Goal: Transaction & Acquisition: Book appointment/travel/reservation

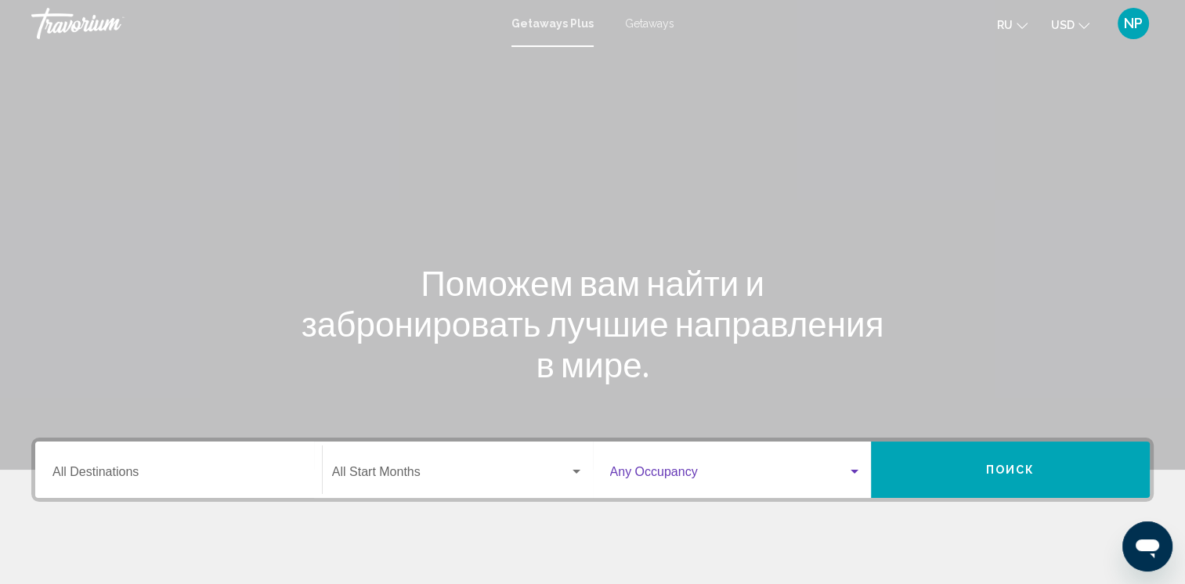
click at [738, 470] on span "Search widget" at bounding box center [729, 475] width 238 height 14
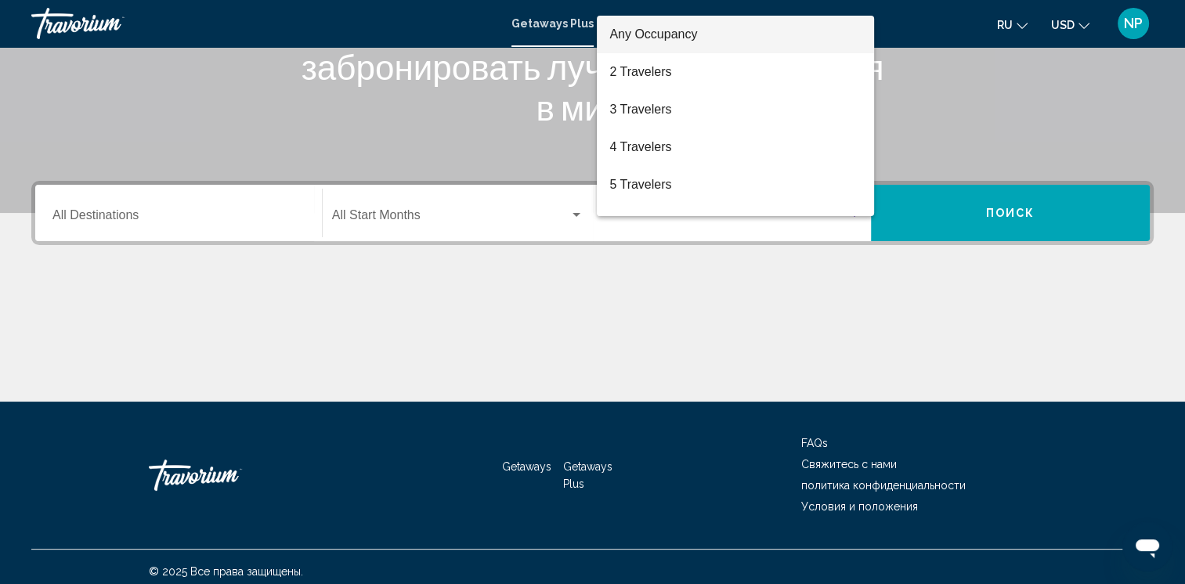
scroll to position [266, 0]
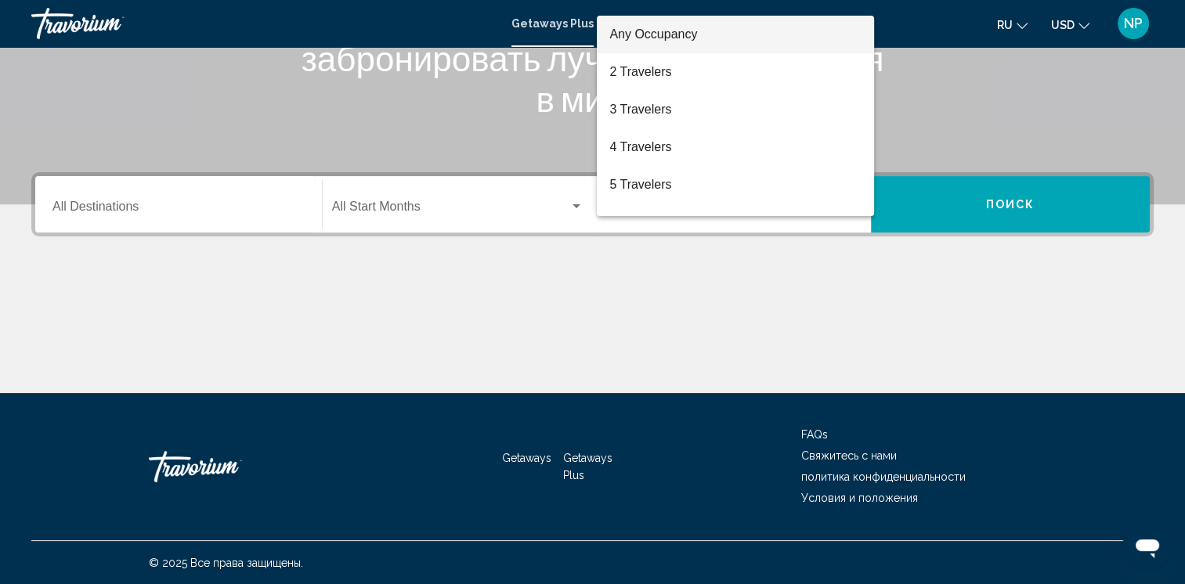
click at [987, 99] on div at bounding box center [592, 292] width 1185 height 584
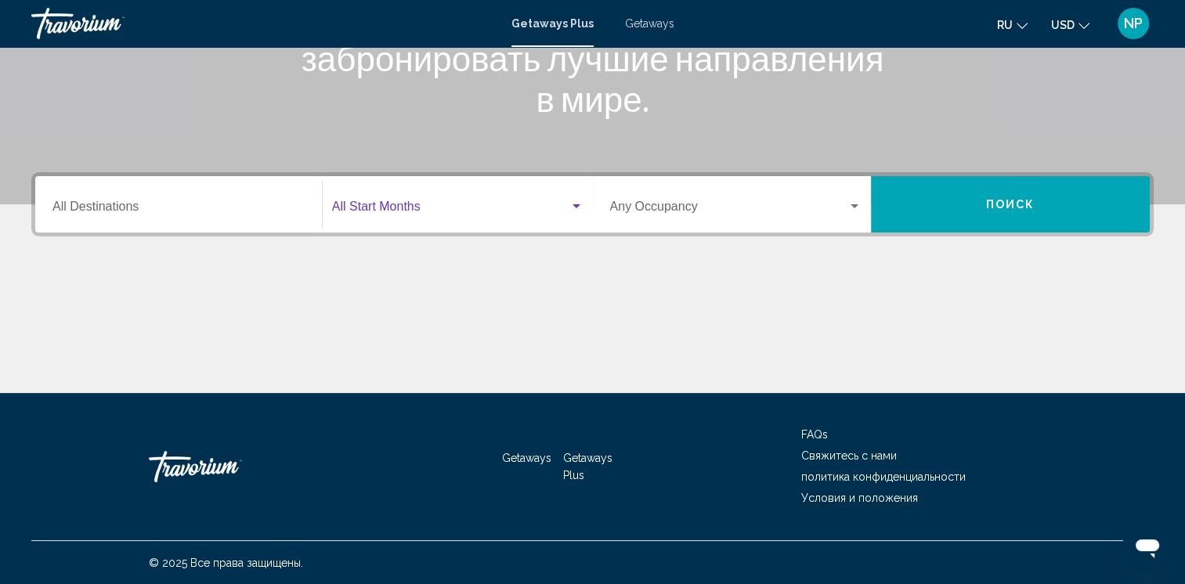
click at [561, 209] on span "Search widget" at bounding box center [450, 210] width 237 height 14
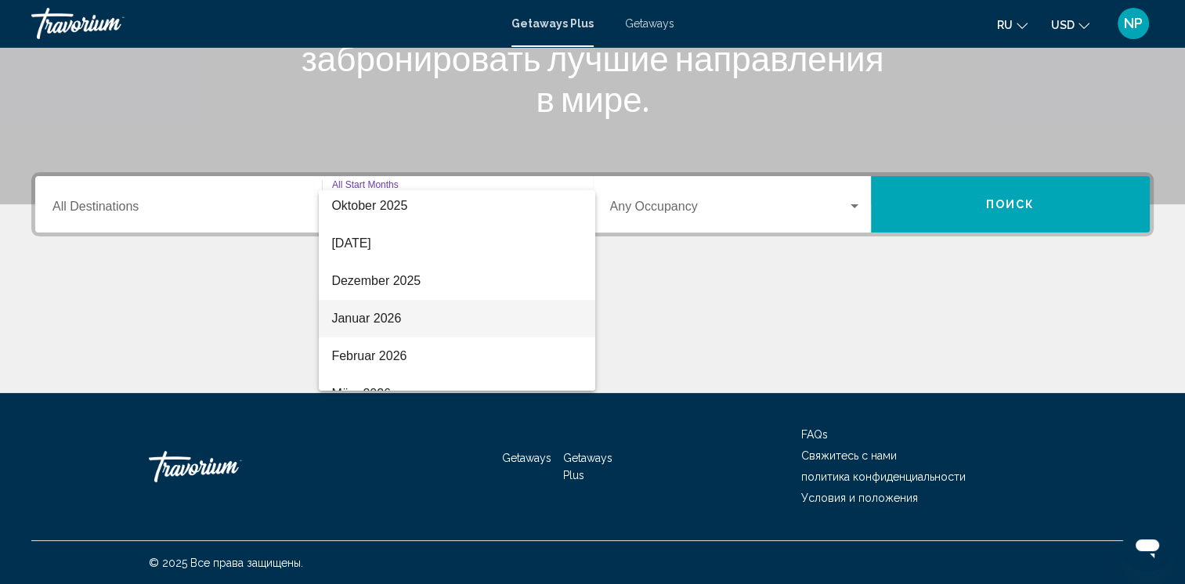
scroll to position [78, 0]
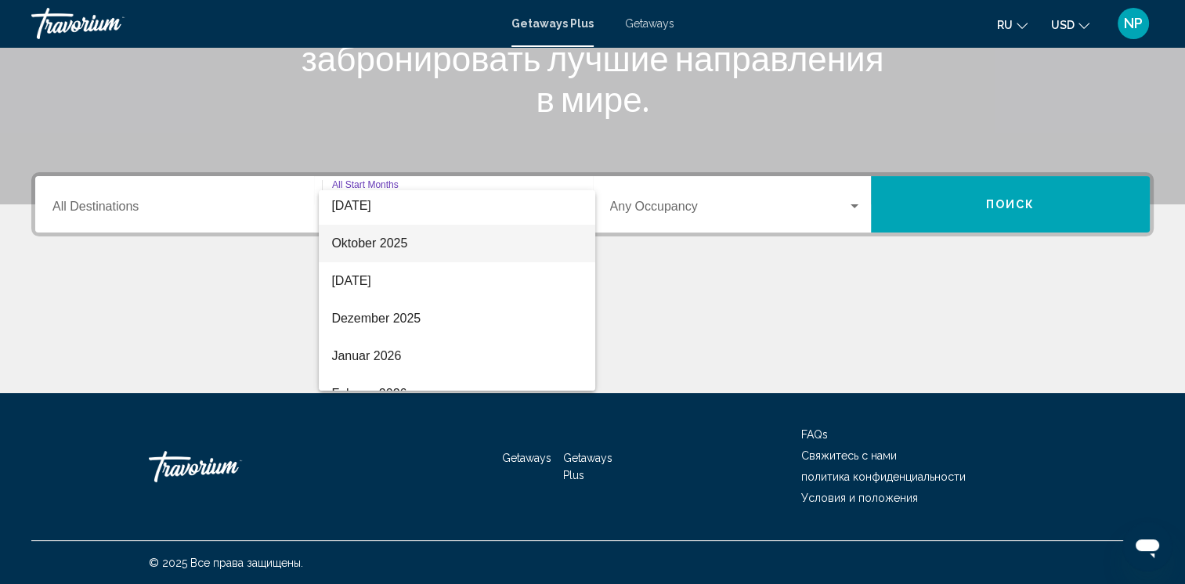
click at [447, 252] on span "Oktober 2025" at bounding box center [456, 244] width 251 height 38
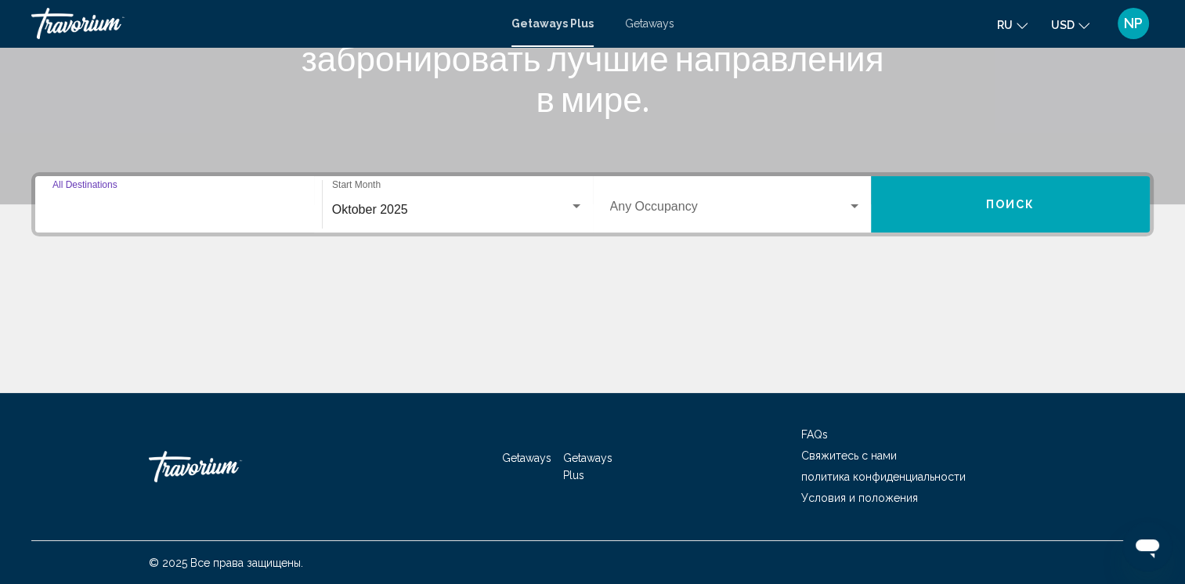
click at [280, 207] on input "Destination All Destinations" at bounding box center [178, 210] width 252 height 14
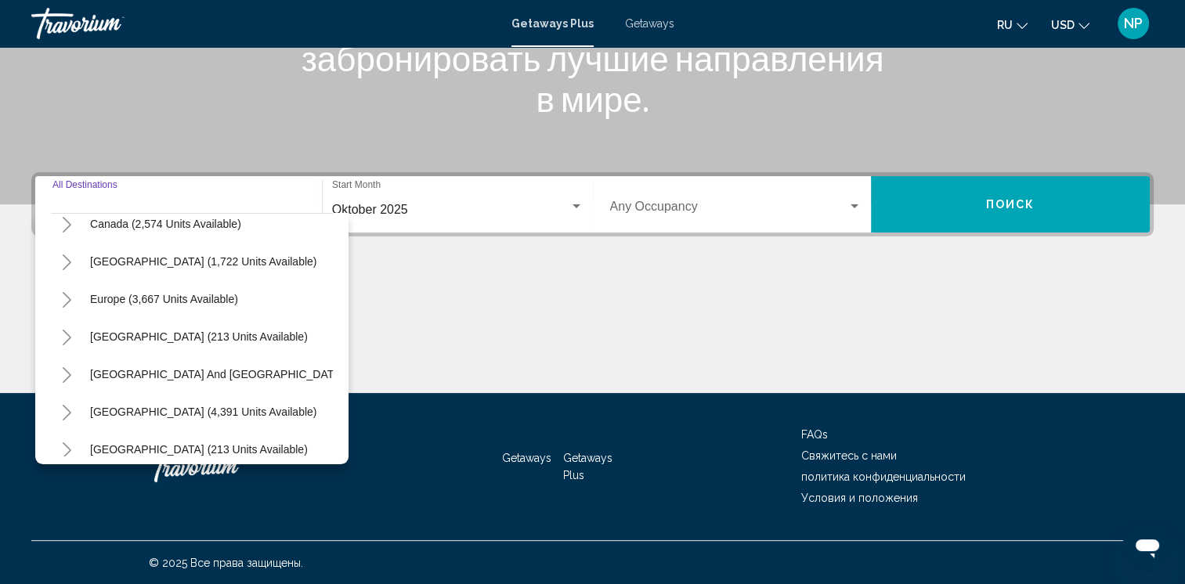
scroll to position [157, 0]
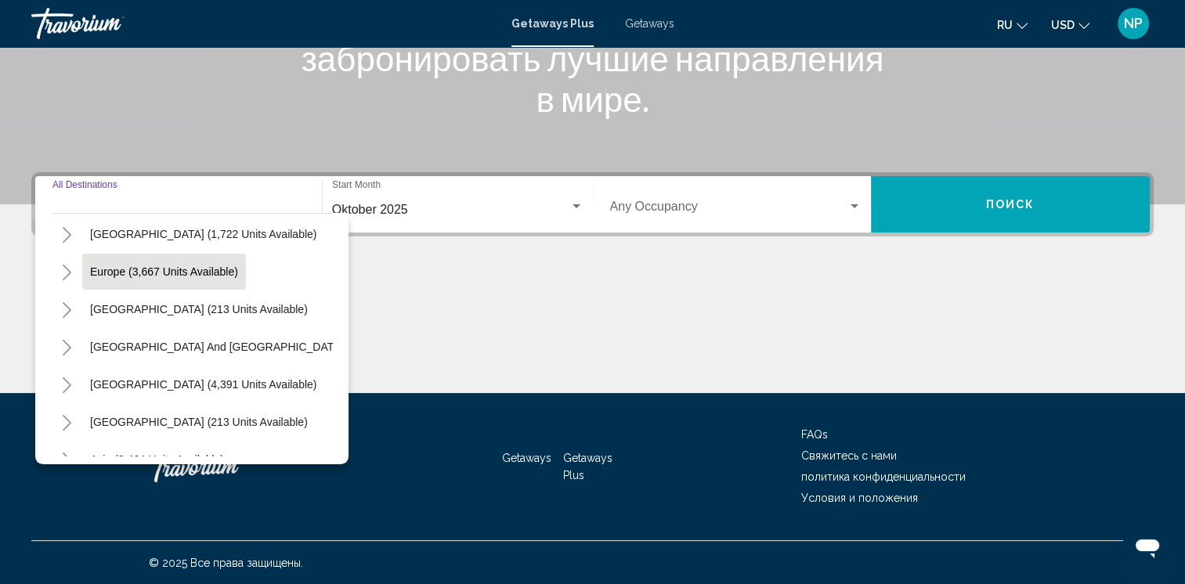
click at [212, 275] on span "Europe (3,667 units available)" at bounding box center [164, 272] width 148 height 13
type input "**********"
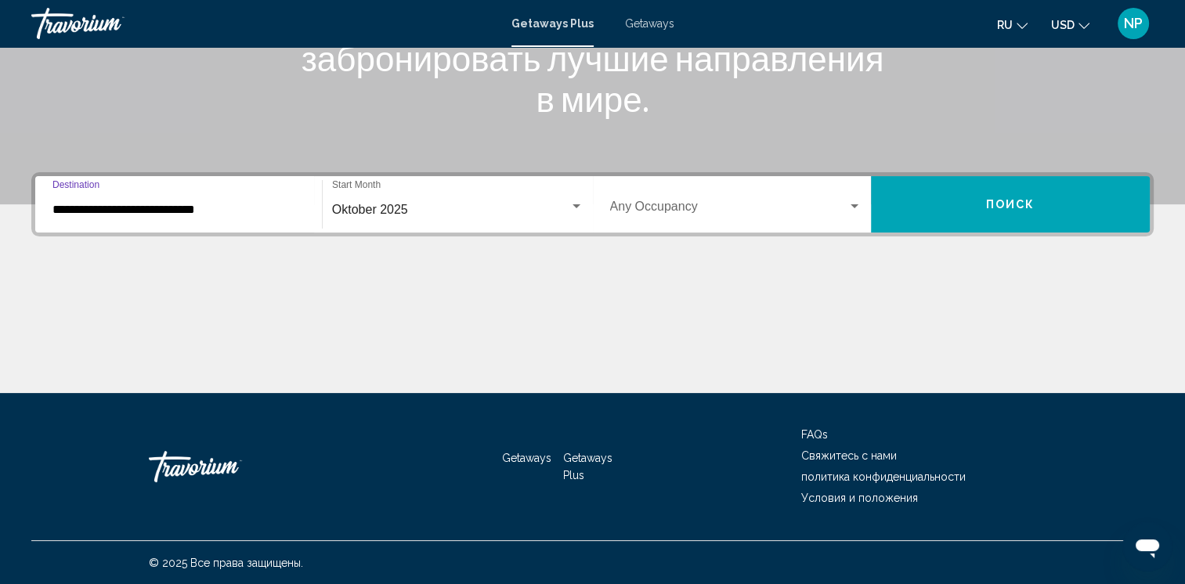
click at [760, 199] on div "Occupancy Any Occupancy" at bounding box center [736, 204] width 252 height 49
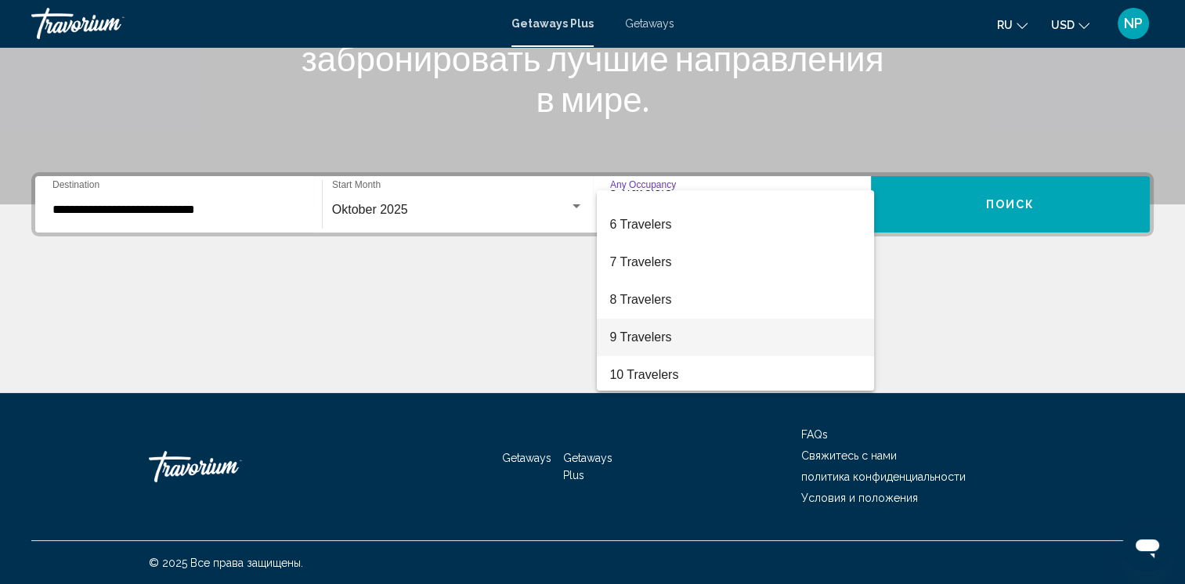
scroll to position [175, 0]
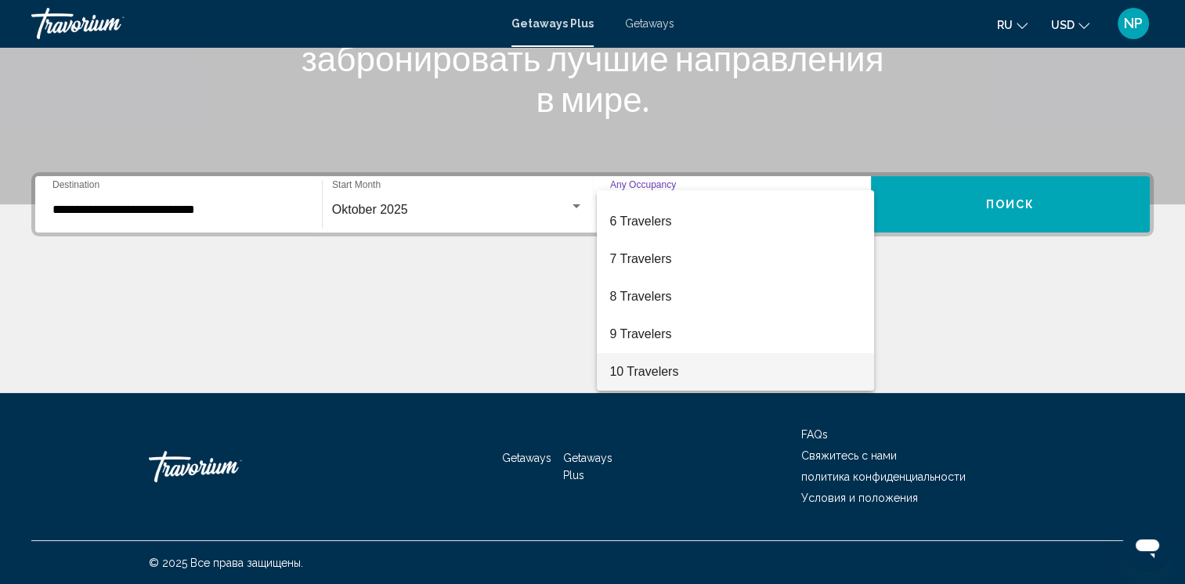
click at [667, 371] on span "10 Travelers" at bounding box center [735, 372] width 252 height 38
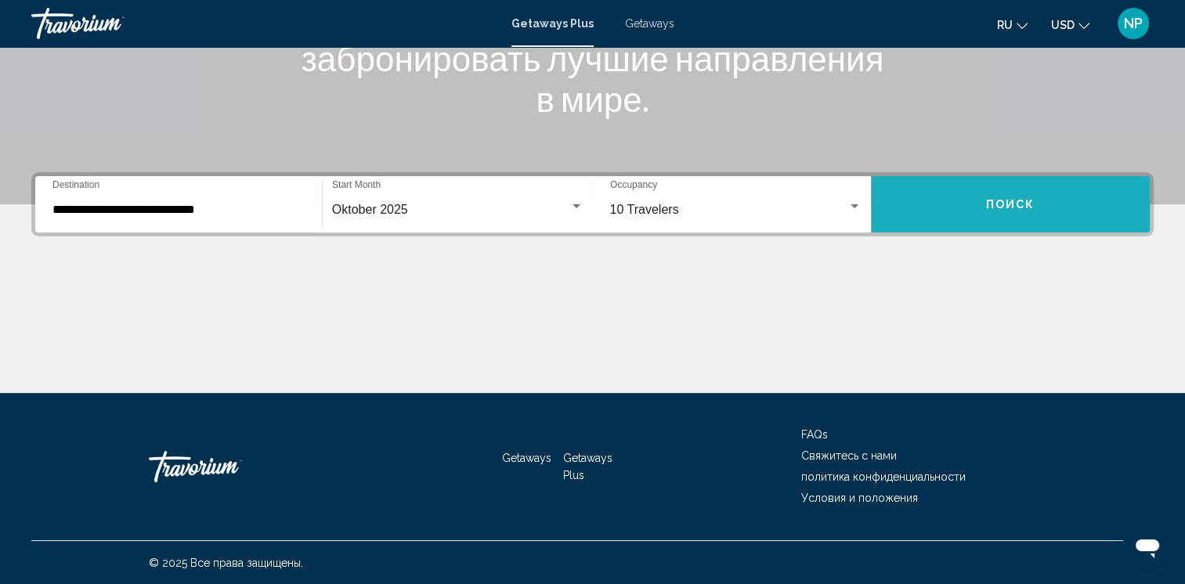
click at [1027, 203] on span "Поиск" at bounding box center [1010, 205] width 49 height 13
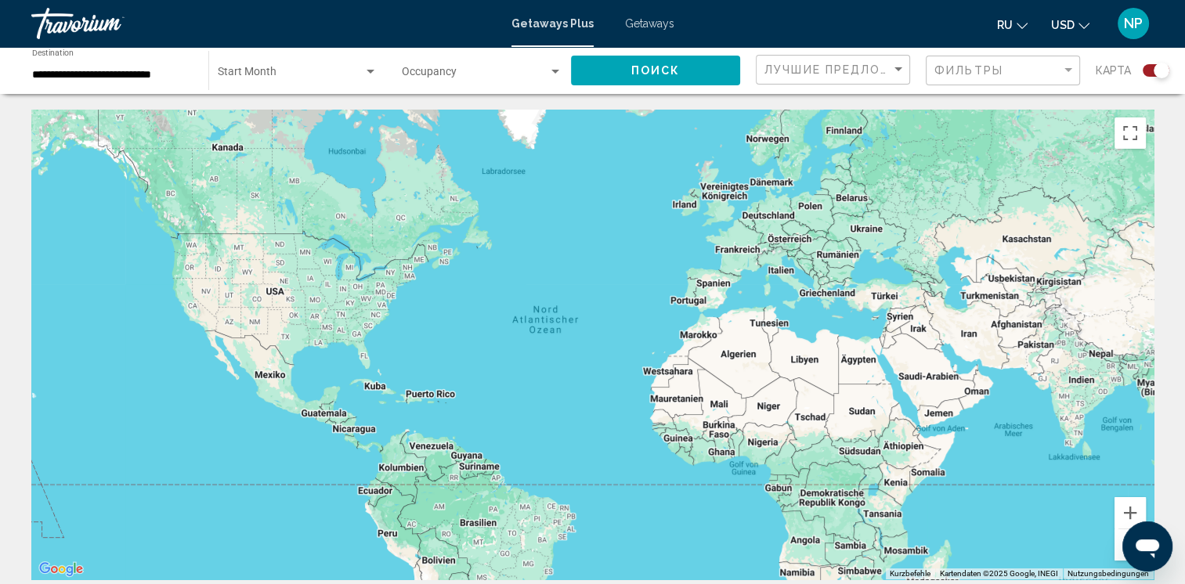
click at [524, 64] on div "Occupancy Any Occupancy" at bounding box center [482, 70] width 161 height 43
click at [520, 74] on span "Any Occupancy" at bounding box center [483, 75] width 161 height 33
click at [515, 63] on div "Occupancy Any Occupancy" at bounding box center [482, 70] width 161 height 43
click at [311, 70] on div at bounding box center [592, 292] width 1185 height 584
click at [367, 67] on div "Search widget" at bounding box center [370, 72] width 14 height 13
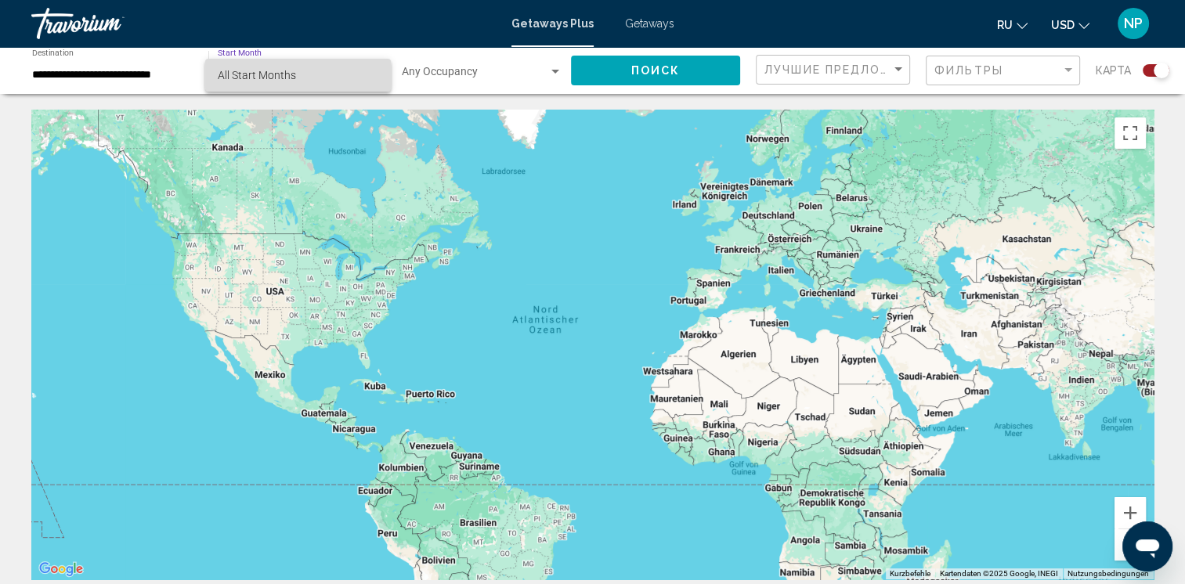
click at [289, 78] on span "All Start Months" at bounding box center [257, 75] width 78 height 13
click at [711, 67] on button "Поиск" at bounding box center [655, 70] width 169 height 29
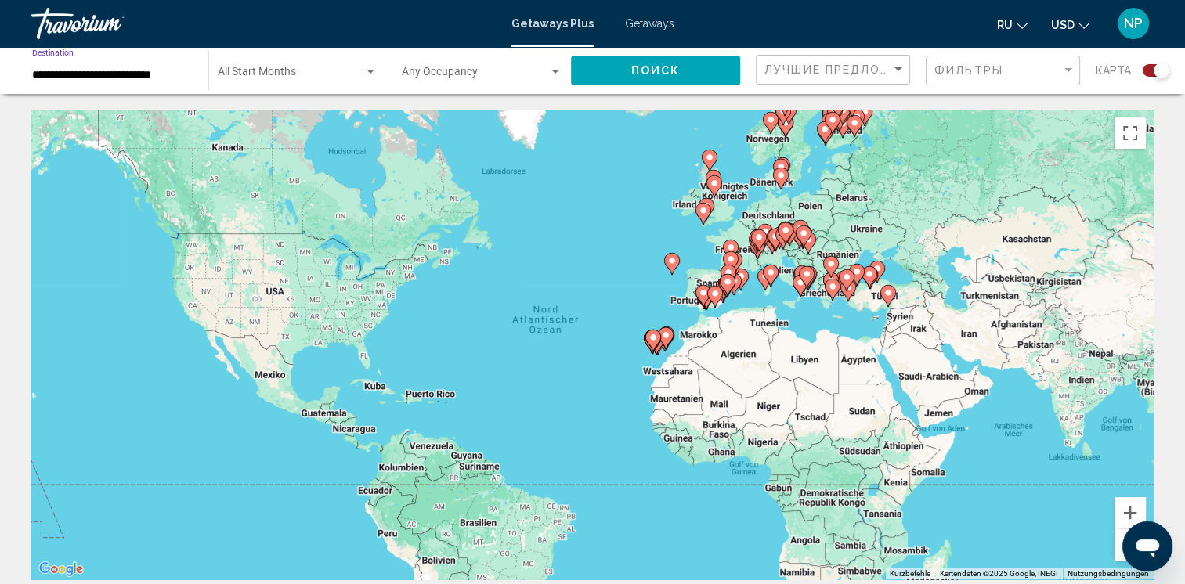
click at [166, 76] on input "**********" at bounding box center [112, 75] width 161 height 13
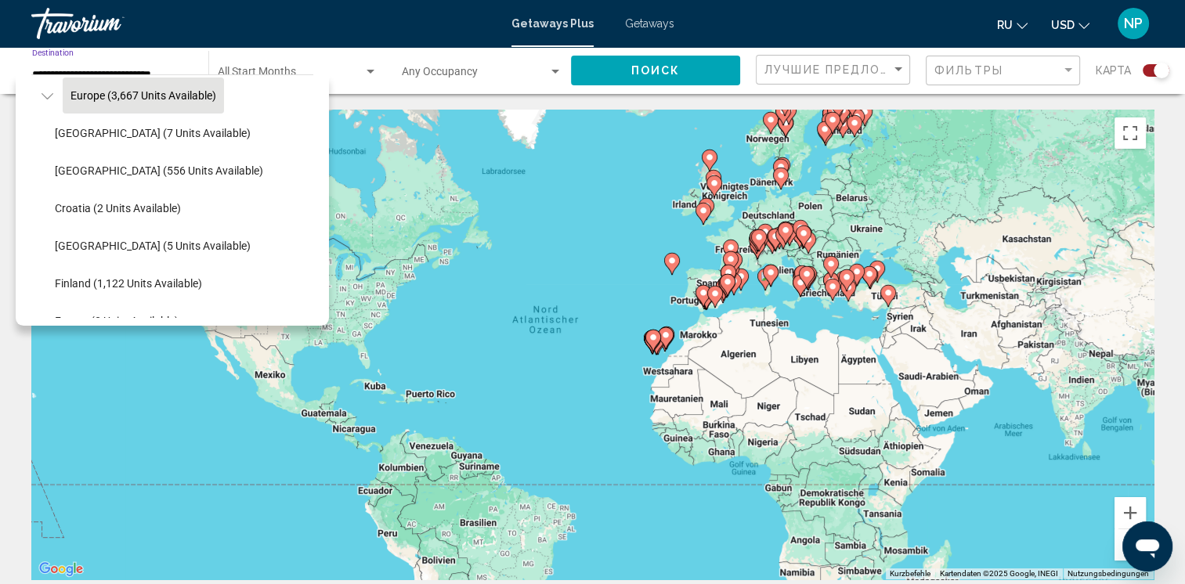
scroll to position [255, 0]
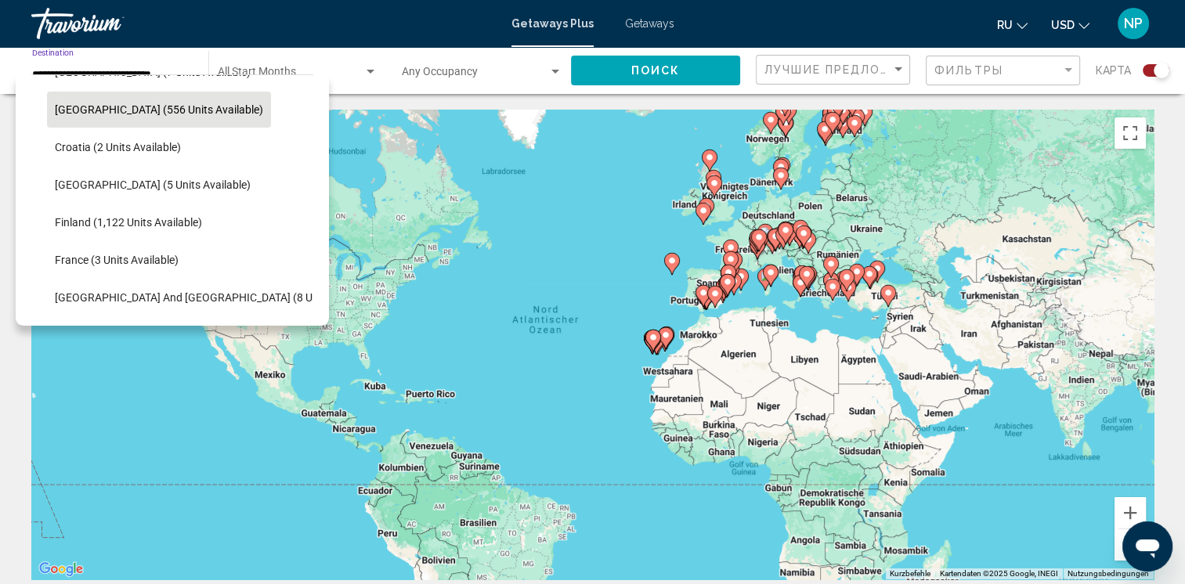
click at [175, 110] on span "[GEOGRAPHIC_DATA] (556 units available)" at bounding box center [159, 109] width 208 height 13
type input "**********"
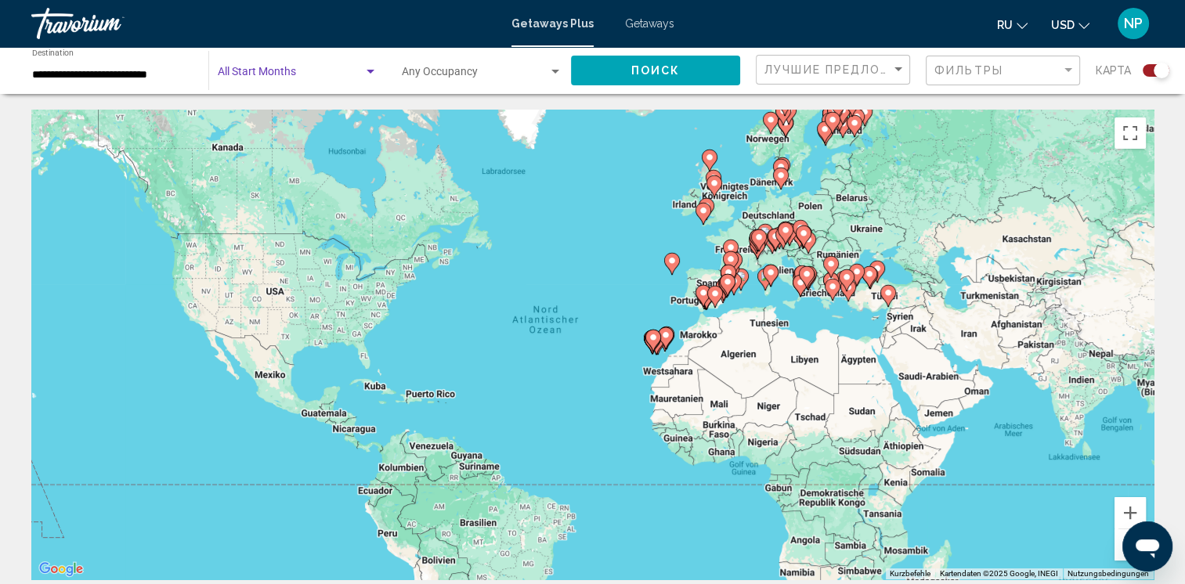
click at [344, 70] on span "Search widget" at bounding box center [291, 75] width 146 height 13
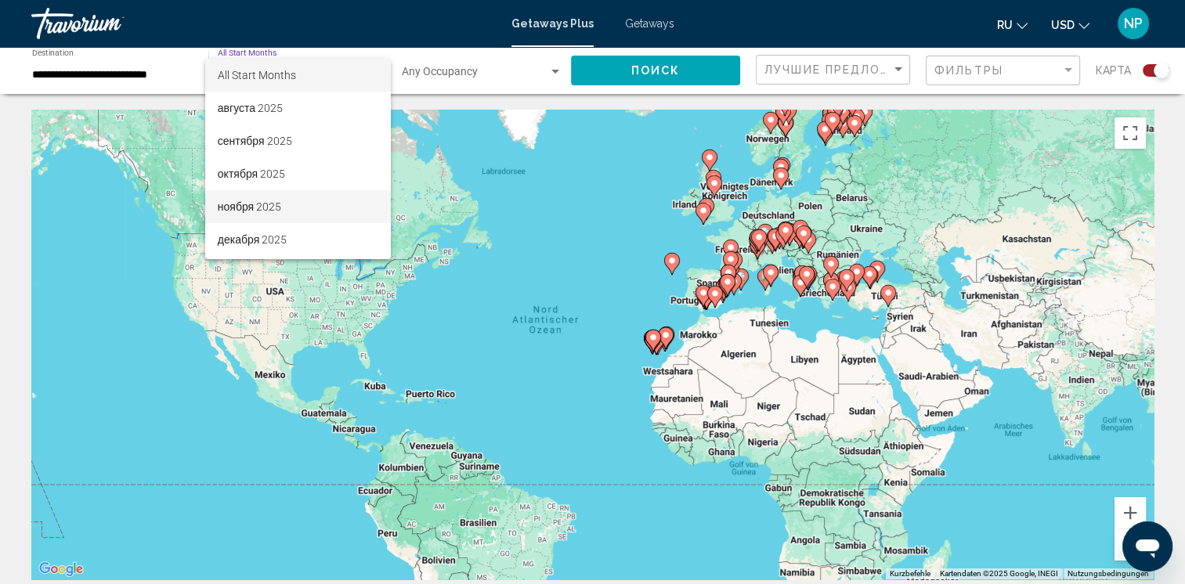
scroll to position [157, 0]
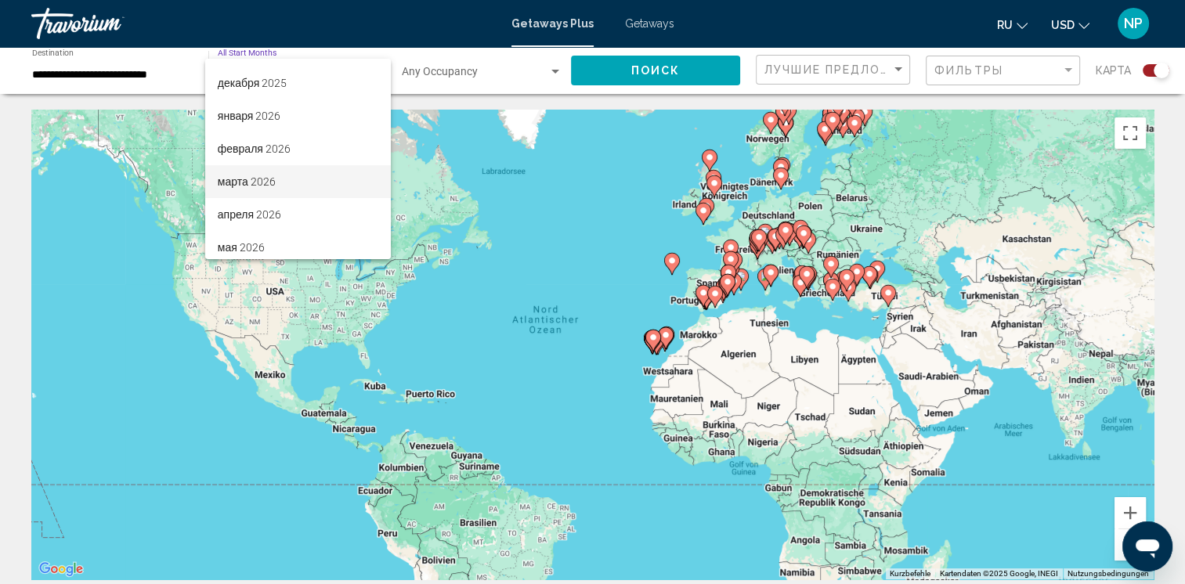
click at [293, 185] on span "марта 2026" at bounding box center [298, 181] width 161 height 33
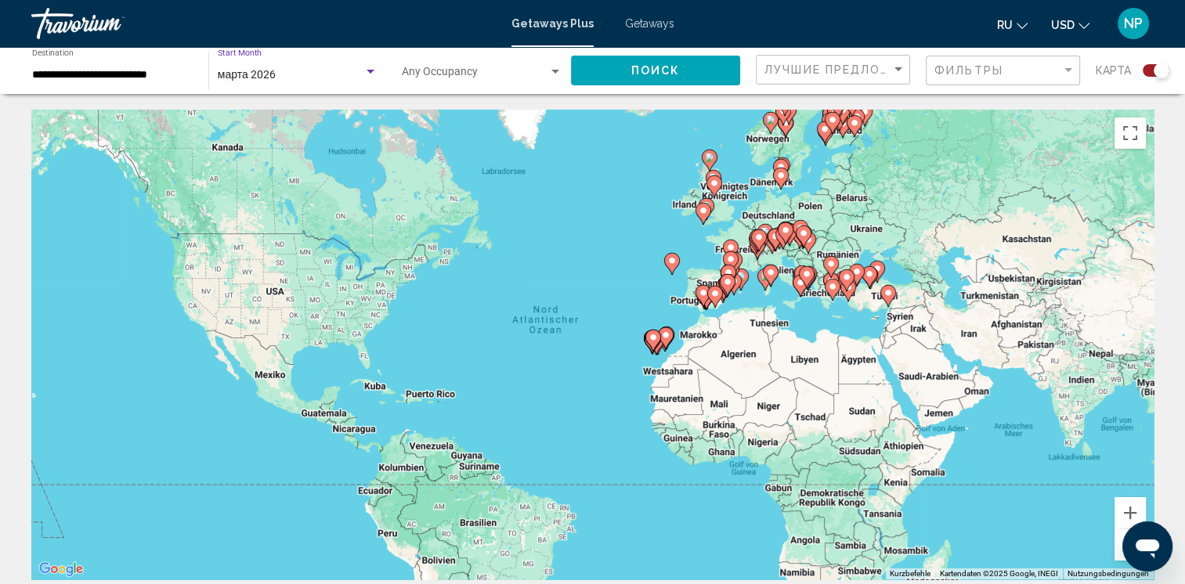
click at [539, 63] on div "Occupancy Any Occupancy" at bounding box center [482, 70] width 161 height 43
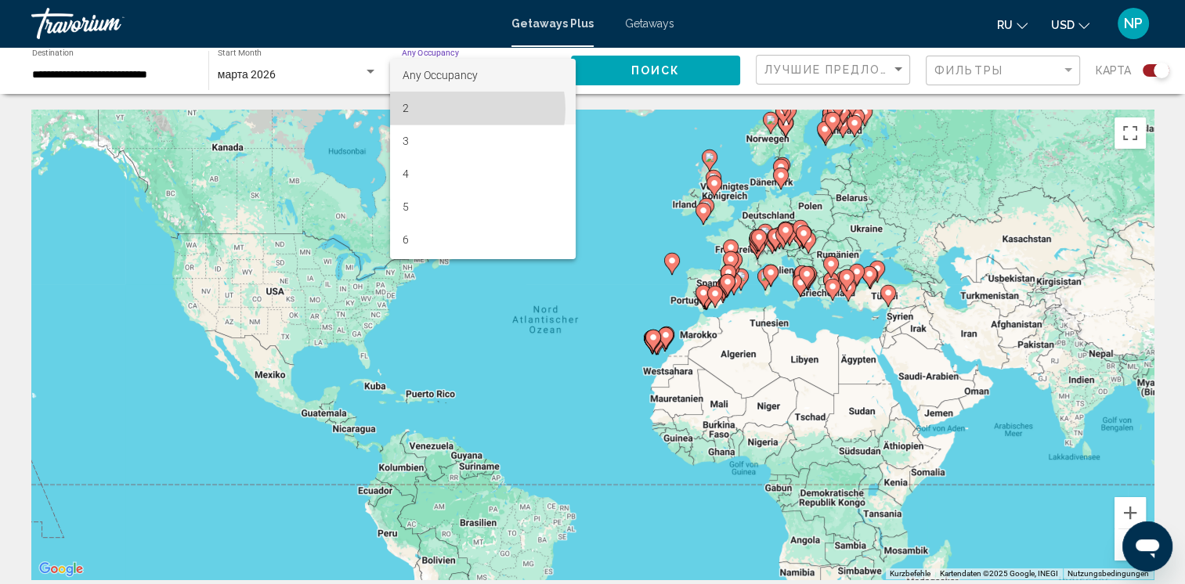
click at [457, 109] on span "2" at bounding box center [483, 108] width 161 height 33
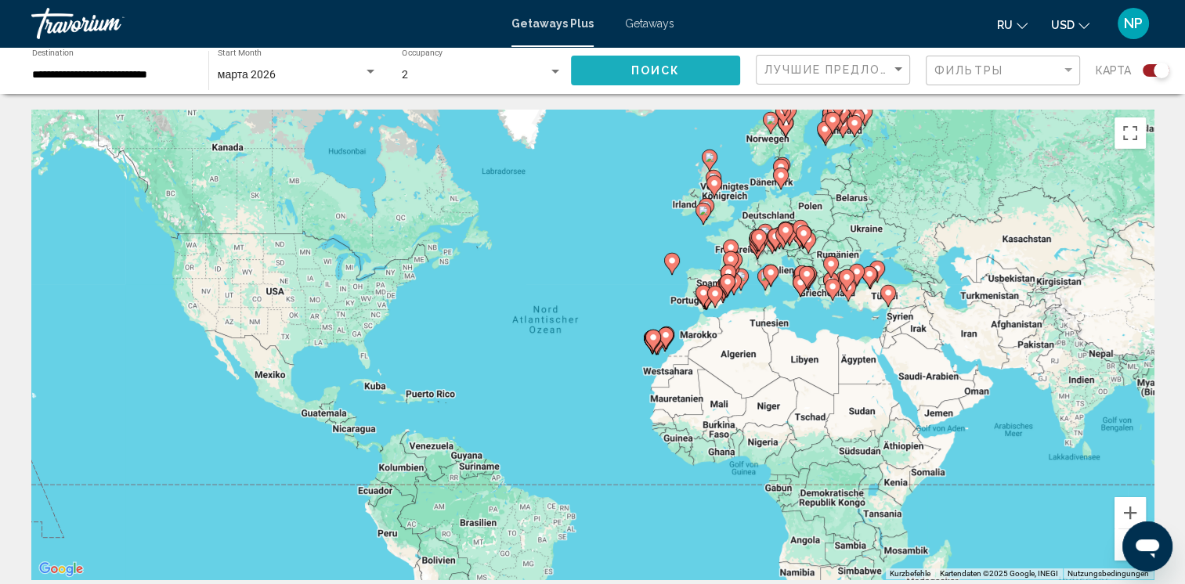
click at [652, 72] on span "Поиск" at bounding box center [655, 71] width 49 height 13
click at [1084, 24] on icon "Change currency" at bounding box center [1084, 25] width 11 height 11
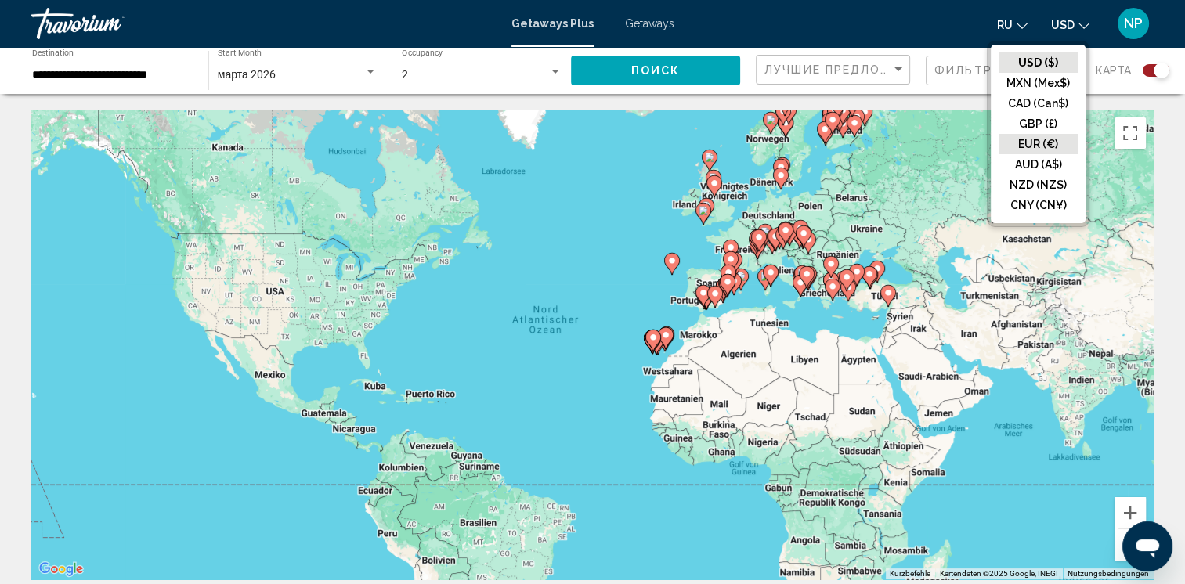
click at [1059, 150] on button "EUR (€)" at bounding box center [1038, 144] width 79 height 20
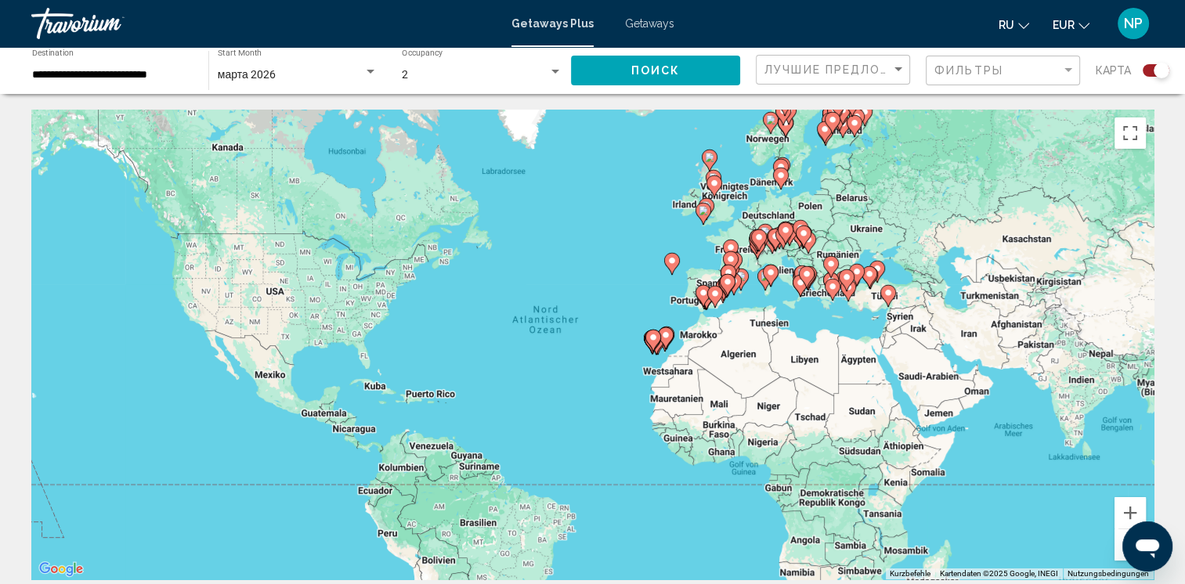
click at [103, 74] on input "**********" at bounding box center [112, 75] width 161 height 13
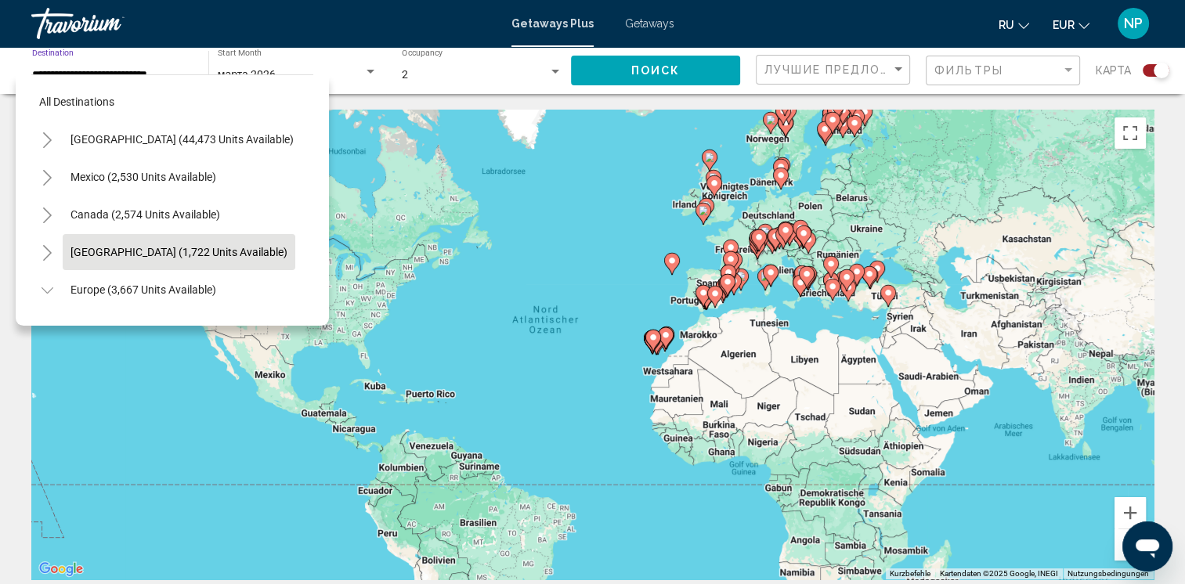
scroll to position [174, 0]
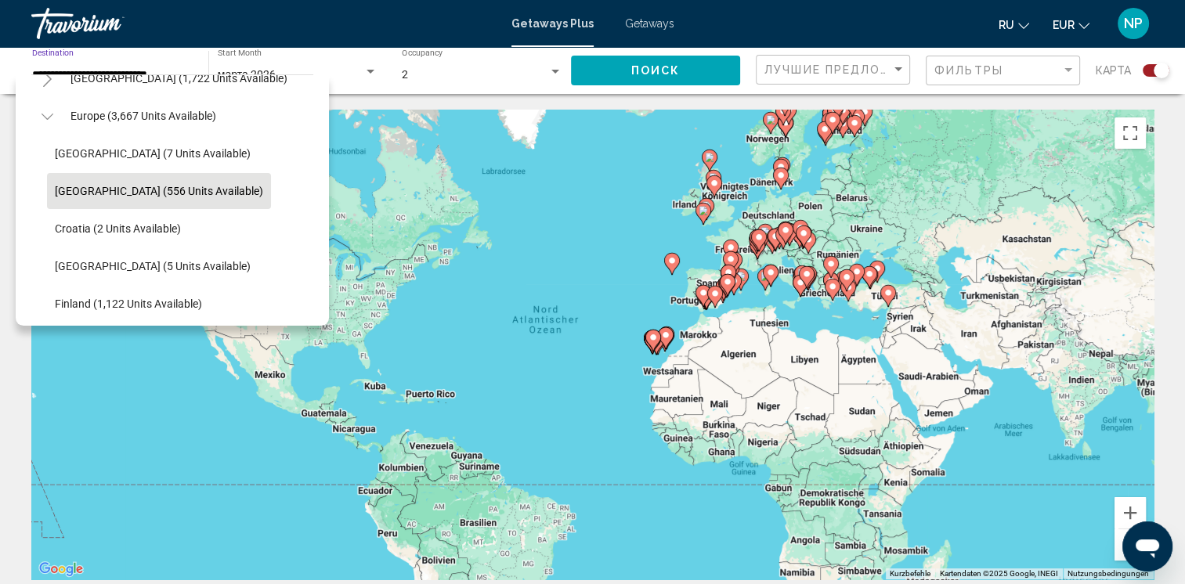
click at [147, 186] on span "[GEOGRAPHIC_DATA] (556 units available)" at bounding box center [159, 191] width 208 height 13
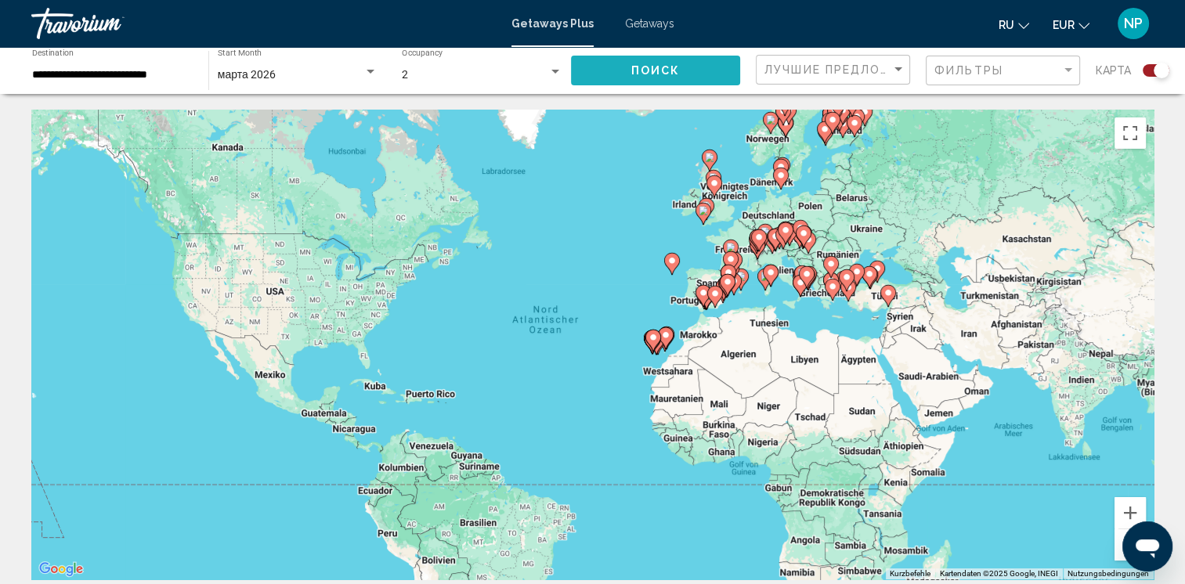
click at [686, 70] on button "Поиск" at bounding box center [655, 70] width 169 height 29
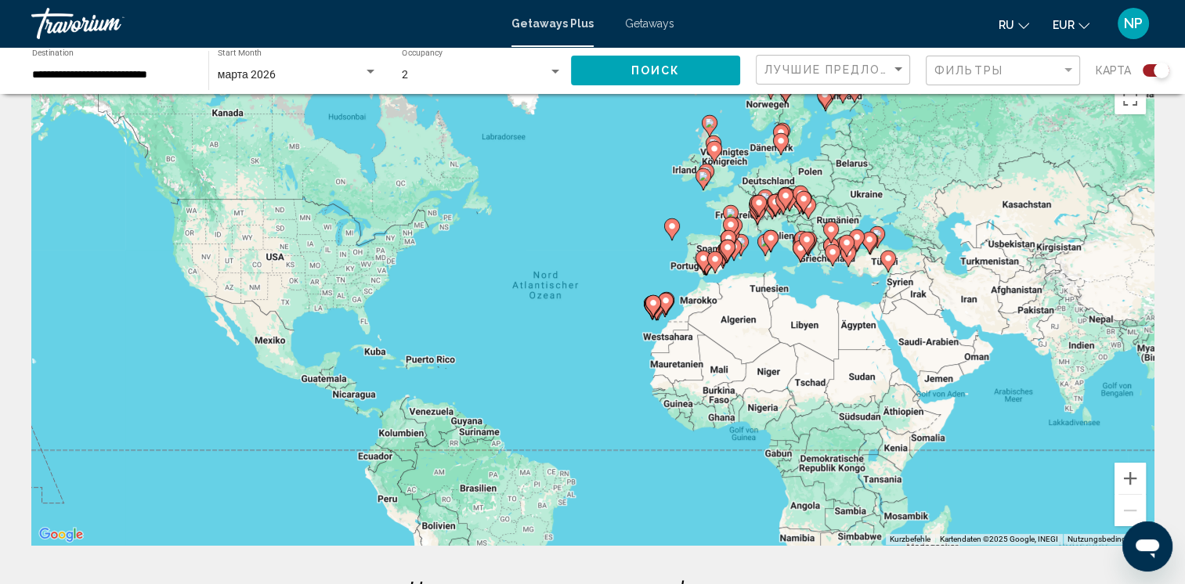
scroll to position [0, 0]
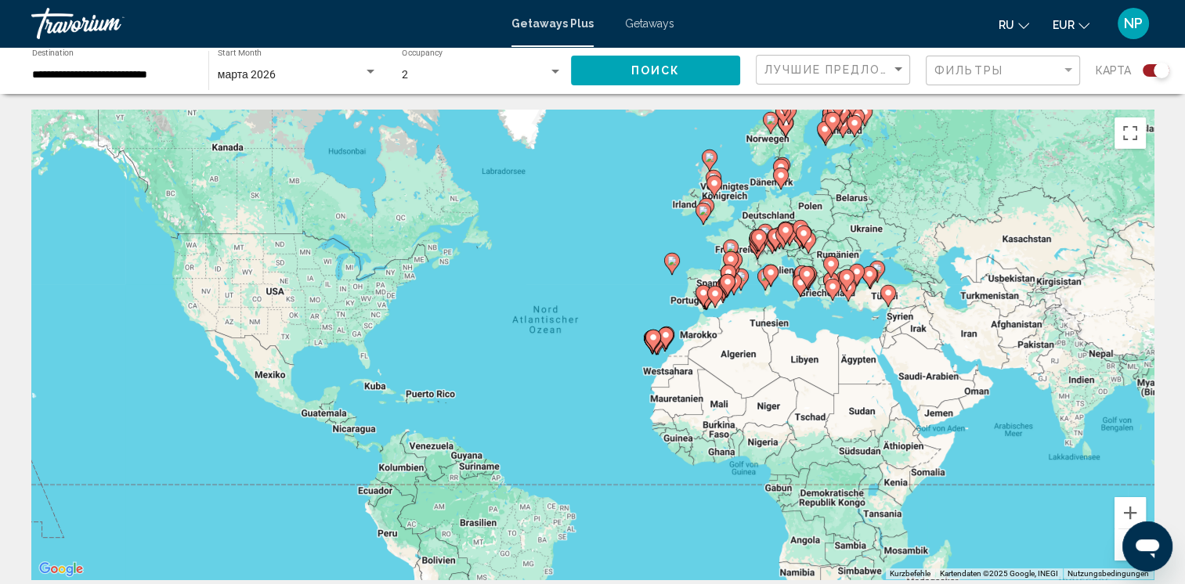
click at [554, 74] on div "Search widget" at bounding box center [555, 72] width 14 height 13
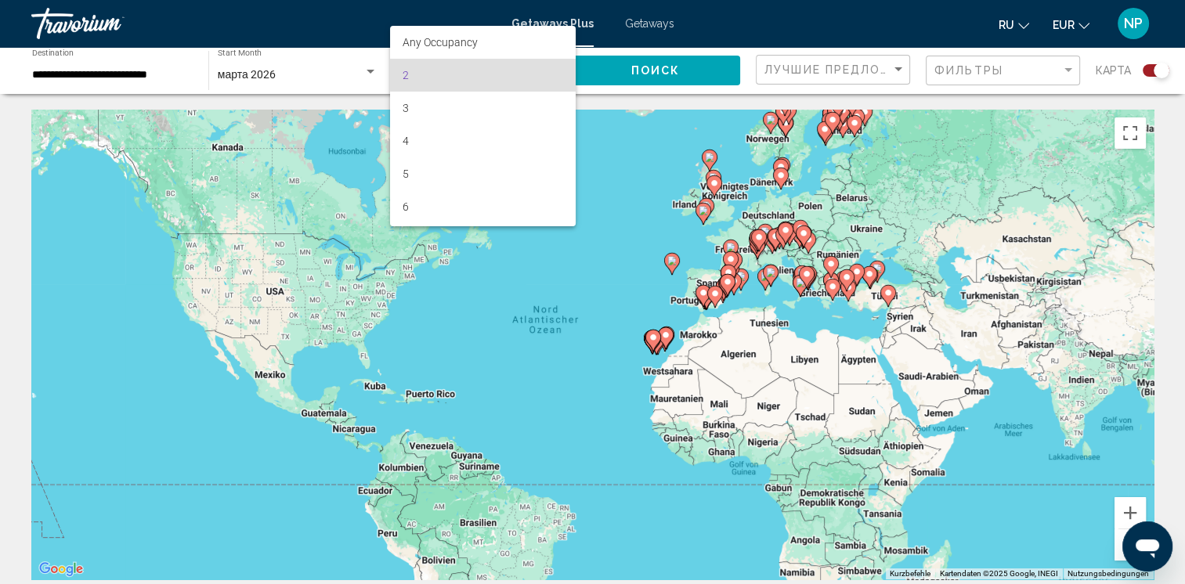
click at [291, 74] on div at bounding box center [592, 292] width 1185 height 584
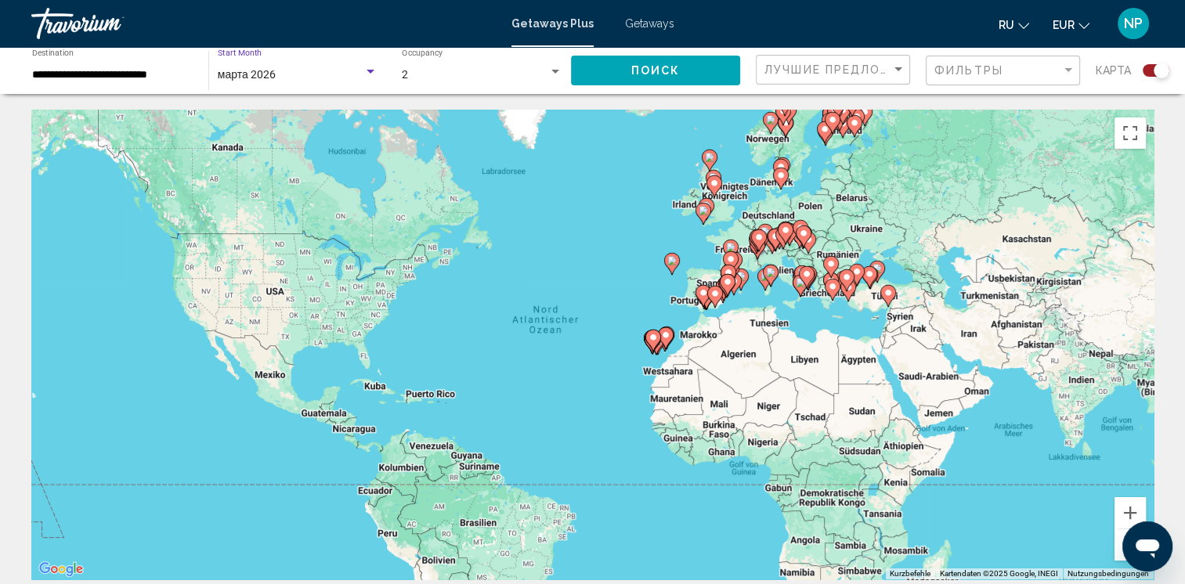
click at [360, 74] on div "марта 2026" at bounding box center [291, 75] width 146 height 13
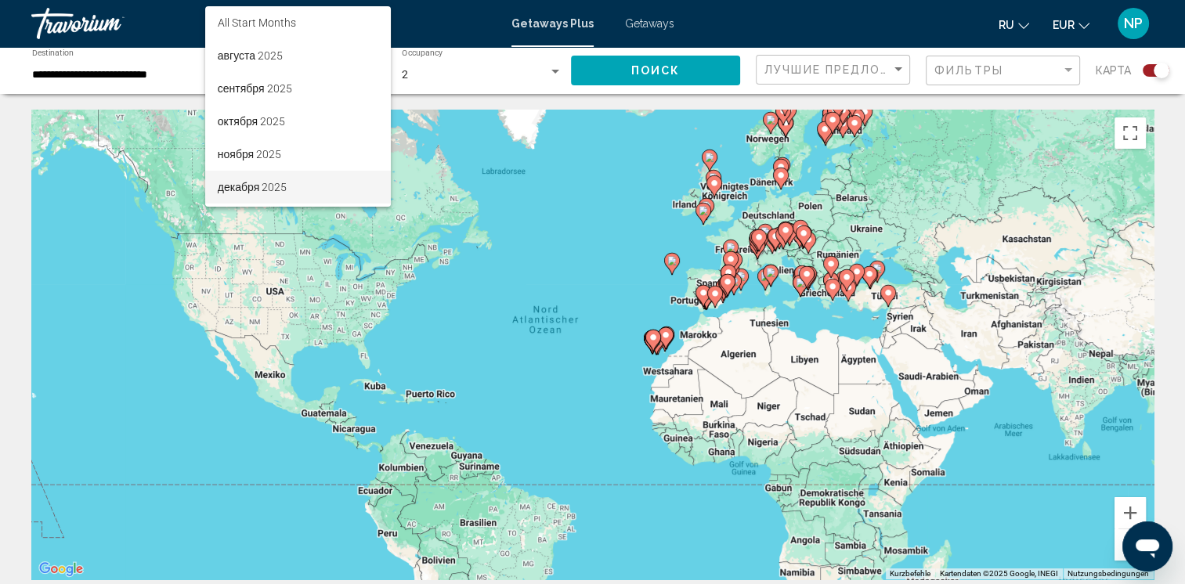
click at [288, 183] on span "декабря 2025" at bounding box center [298, 187] width 161 height 33
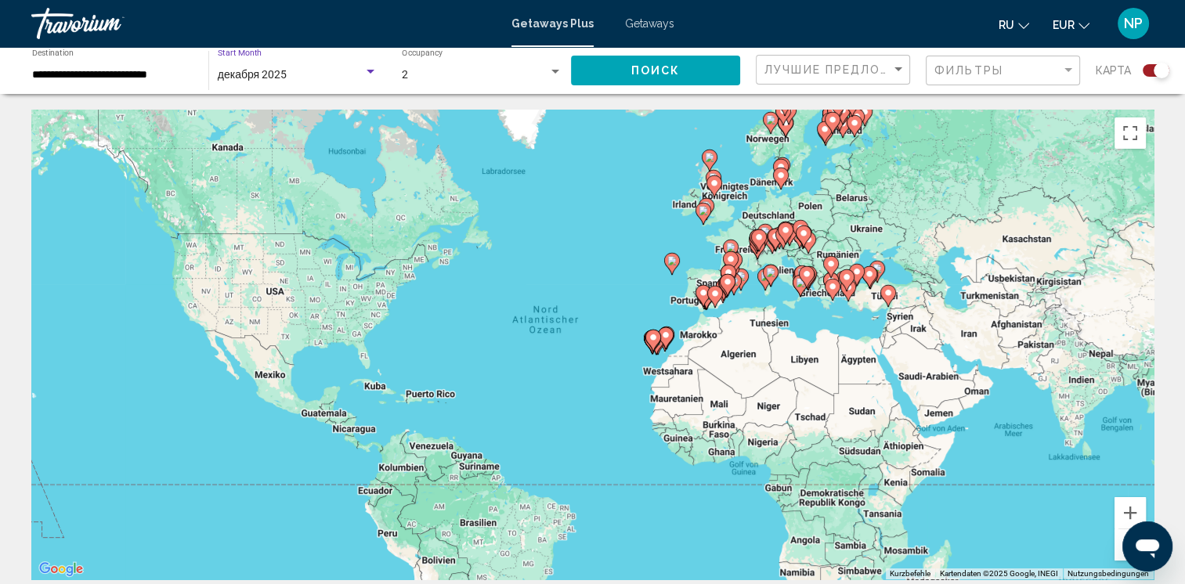
click at [681, 69] on button "Поиск" at bounding box center [655, 70] width 169 height 29
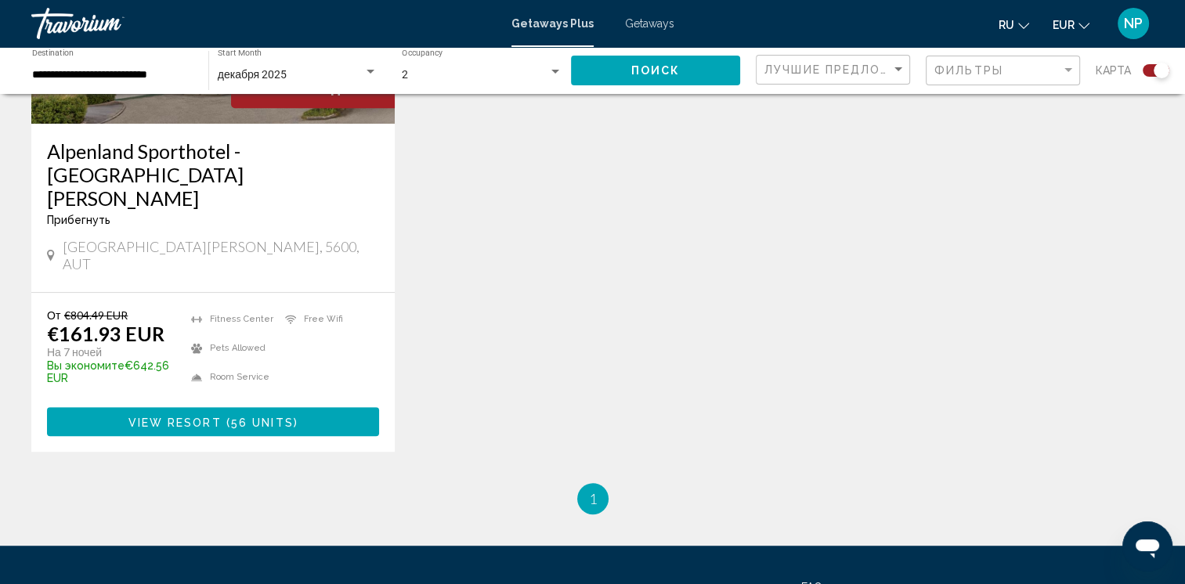
scroll to position [811, 0]
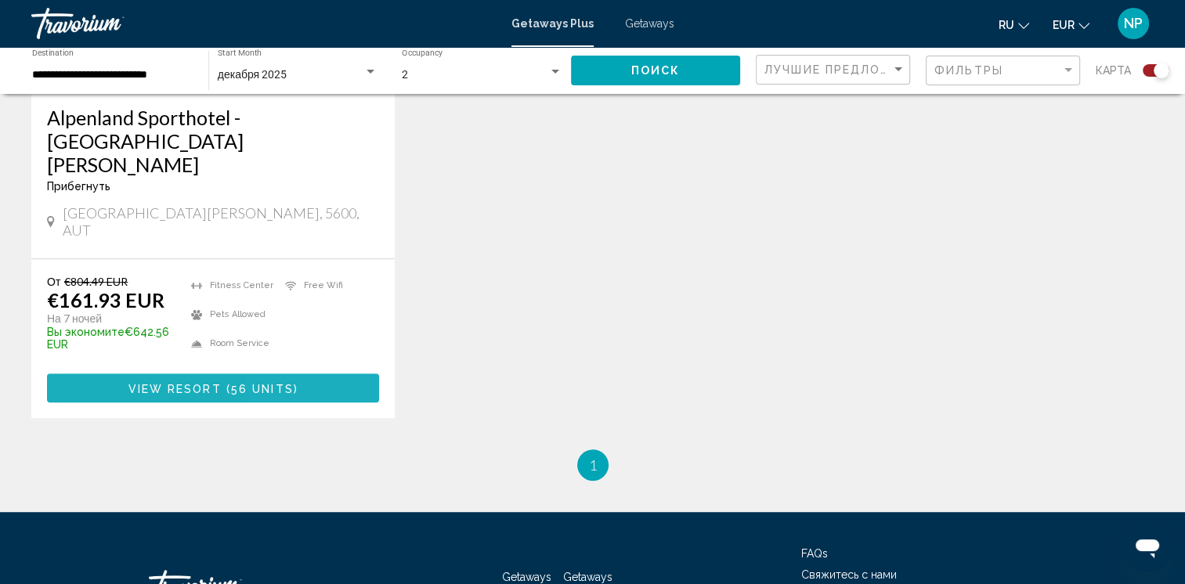
click at [294, 382] on span "( 56 units )" at bounding box center [260, 388] width 77 height 13
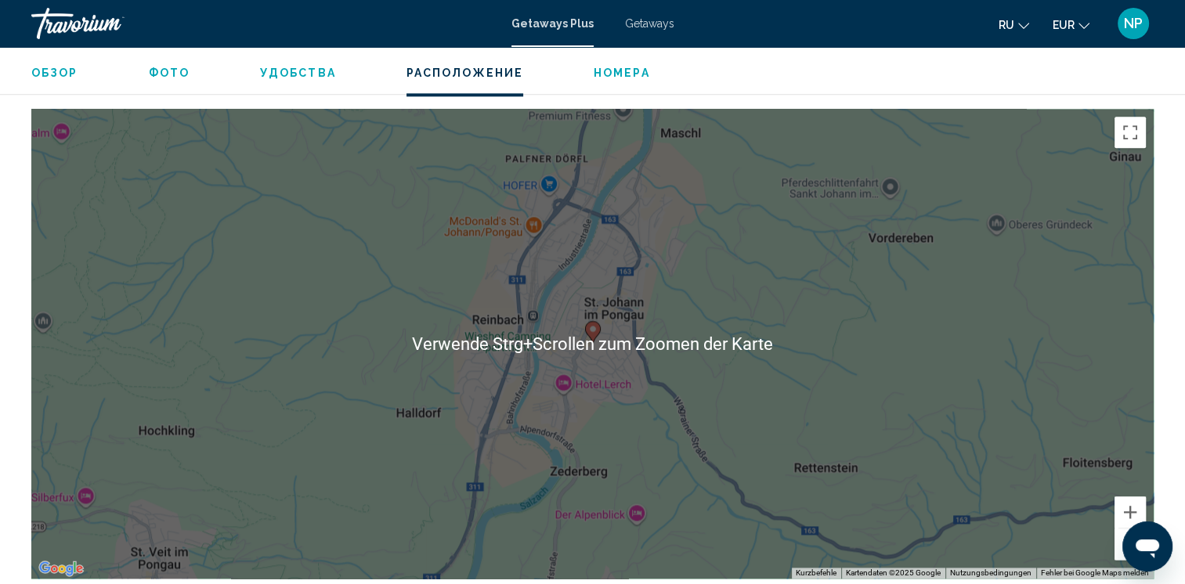
scroll to position [2358, 0]
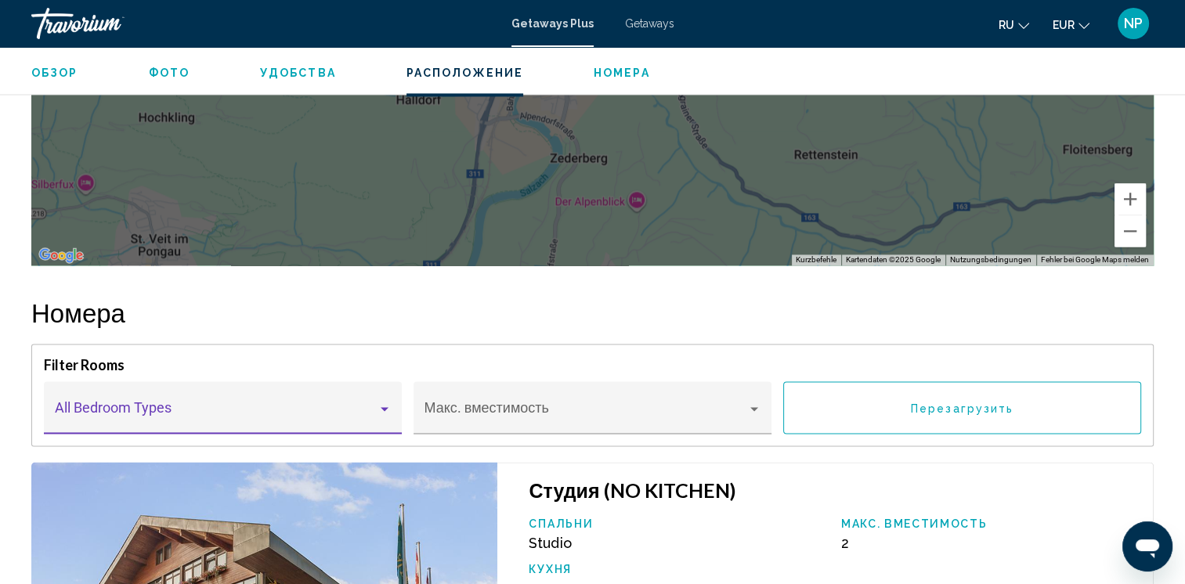
click at [390, 403] on div "Main content" at bounding box center [385, 409] width 14 height 13
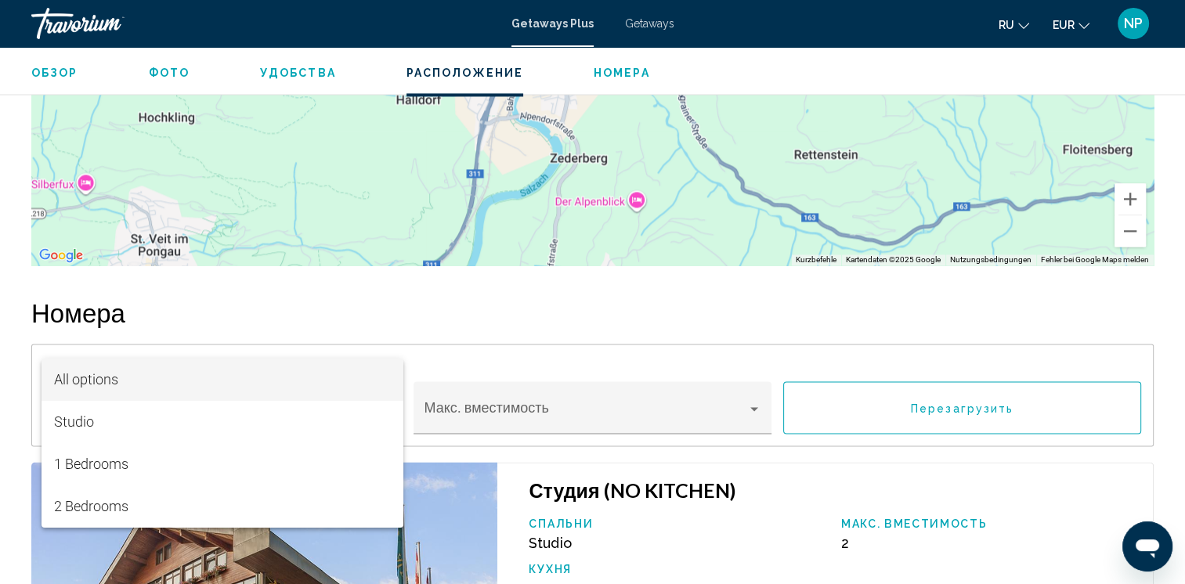
click at [388, 375] on span "All options" at bounding box center [222, 380] width 337 height 42
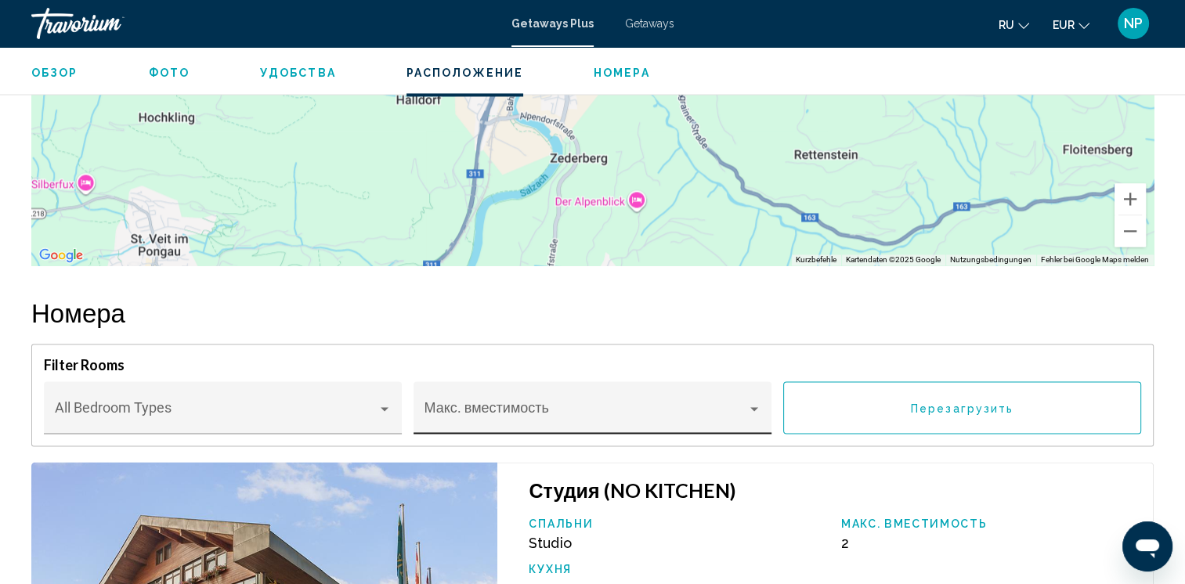
click at [546, 392] on div "Макс. вместимость" at bounding box center [593, 413] width 337 height 42
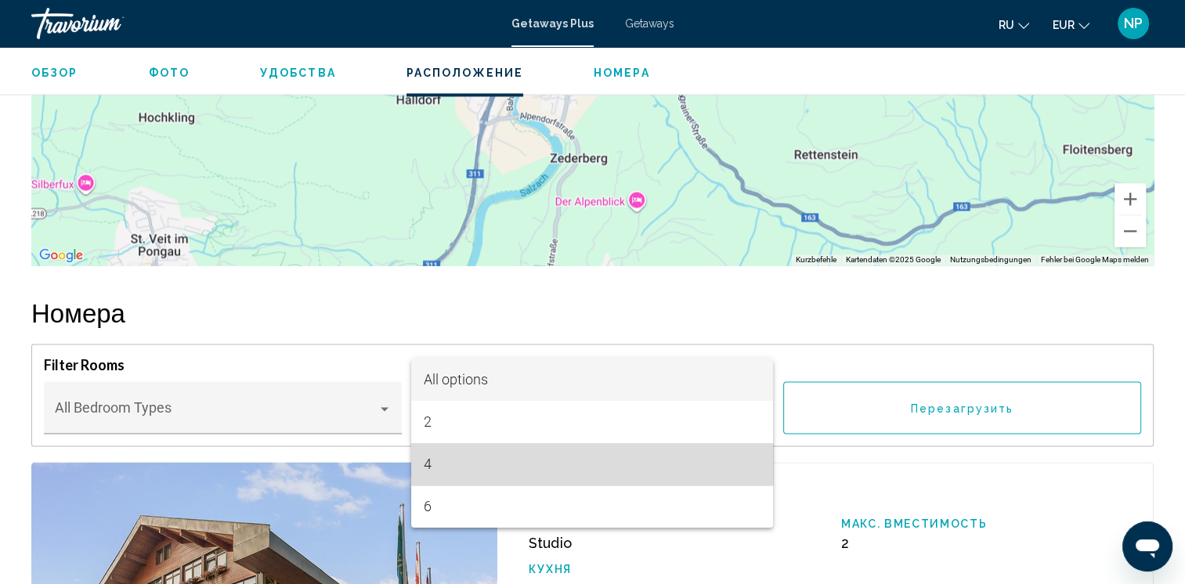
click at [482, 459] on span "4" at bounding box center [592, 464] width 337 height 42
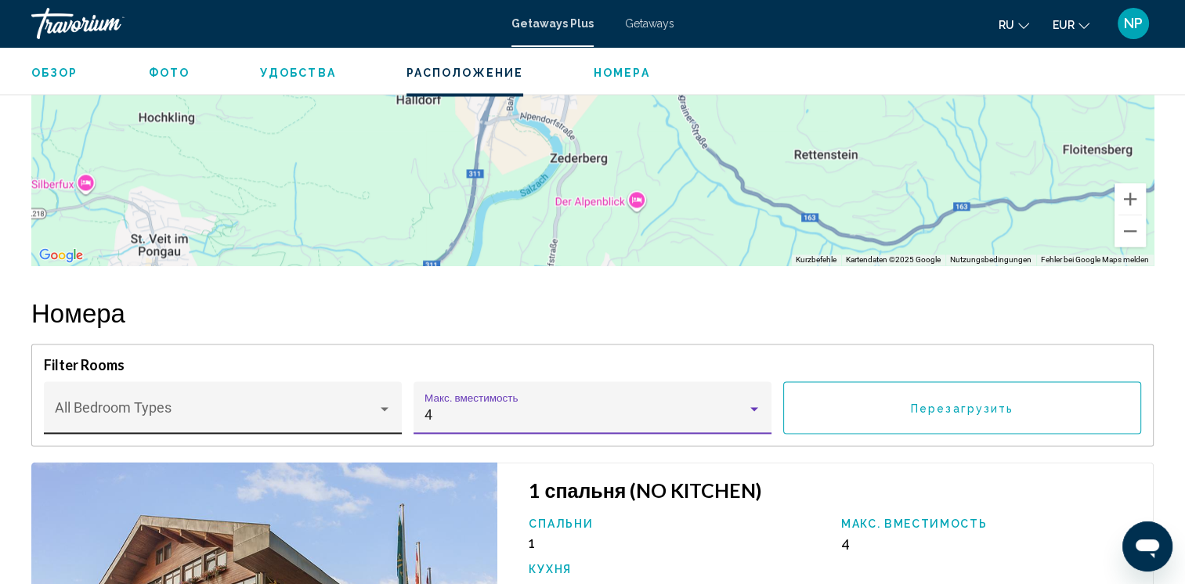
click at [266, 392] on div "Bedroom Types All Bedroom Types" at bounding box center [223, 413] width 337 height 42
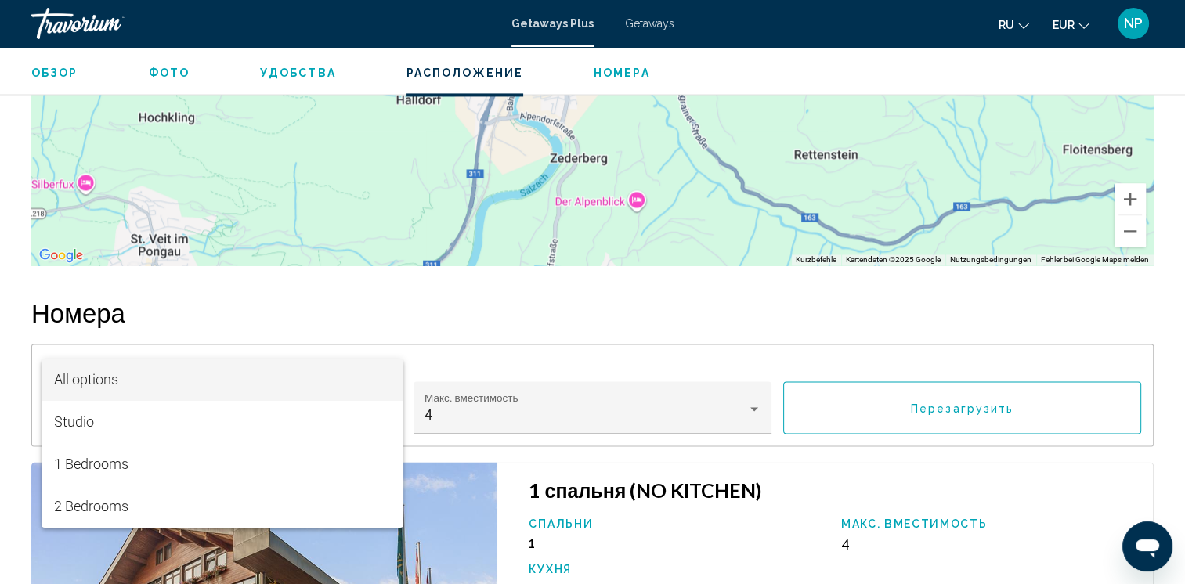
click at [248, 396] on span "All options" at bounding box center [222, 380] width 337 height 42
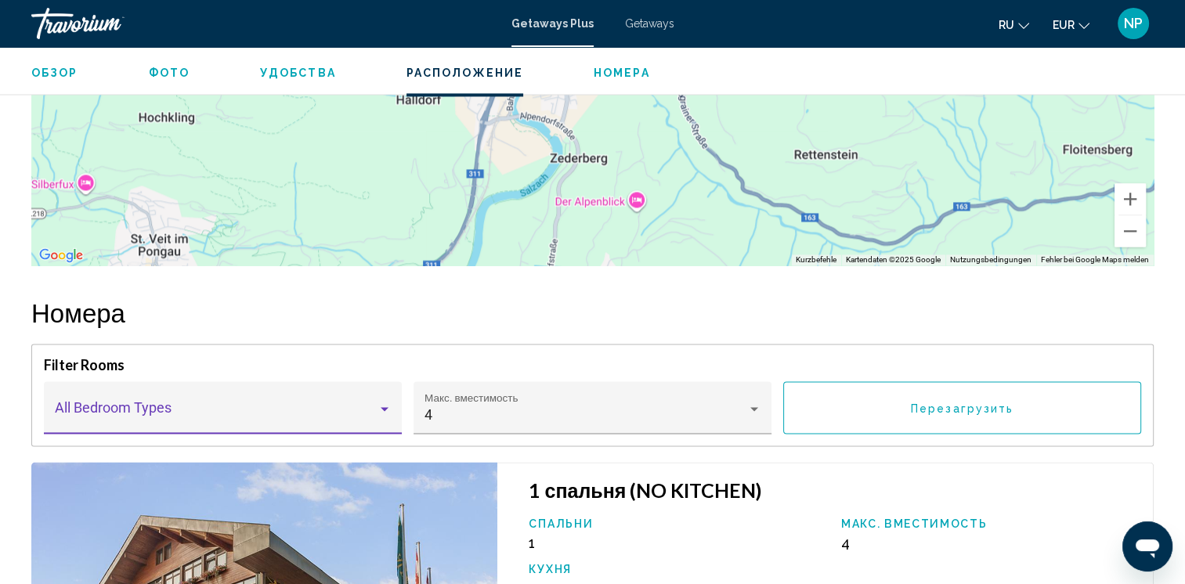
click at [351, 392] on div "Bedroom Types All Bedroom Types" at bounding box center [223, 413] width 337 height 42
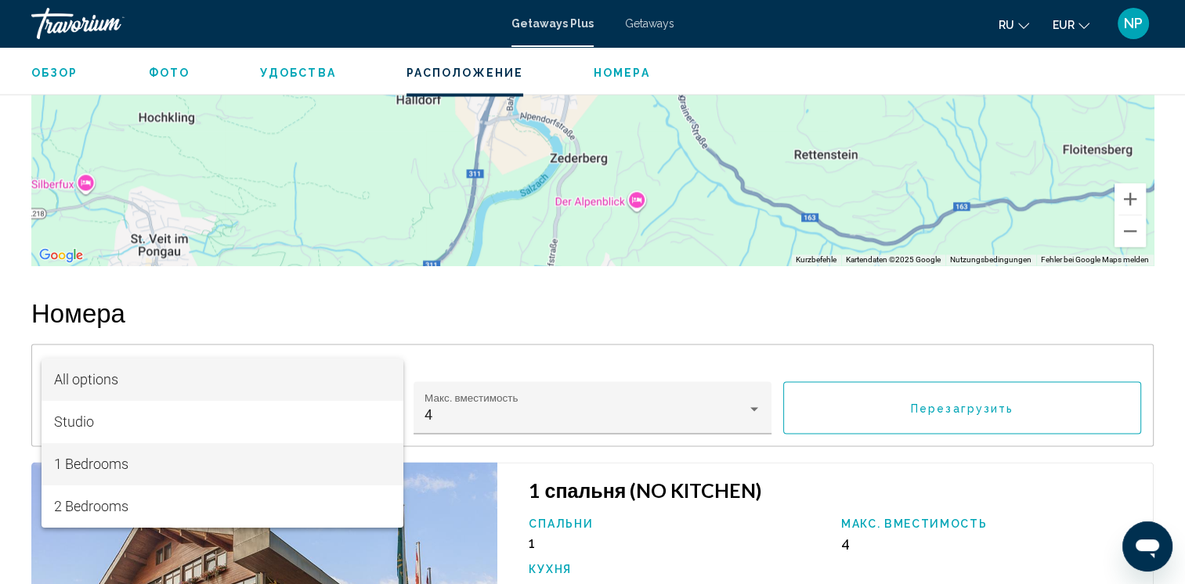
click at [269, 457] on span "1 Bedrooms" at bounding box center [222, 464] width 337 height 42
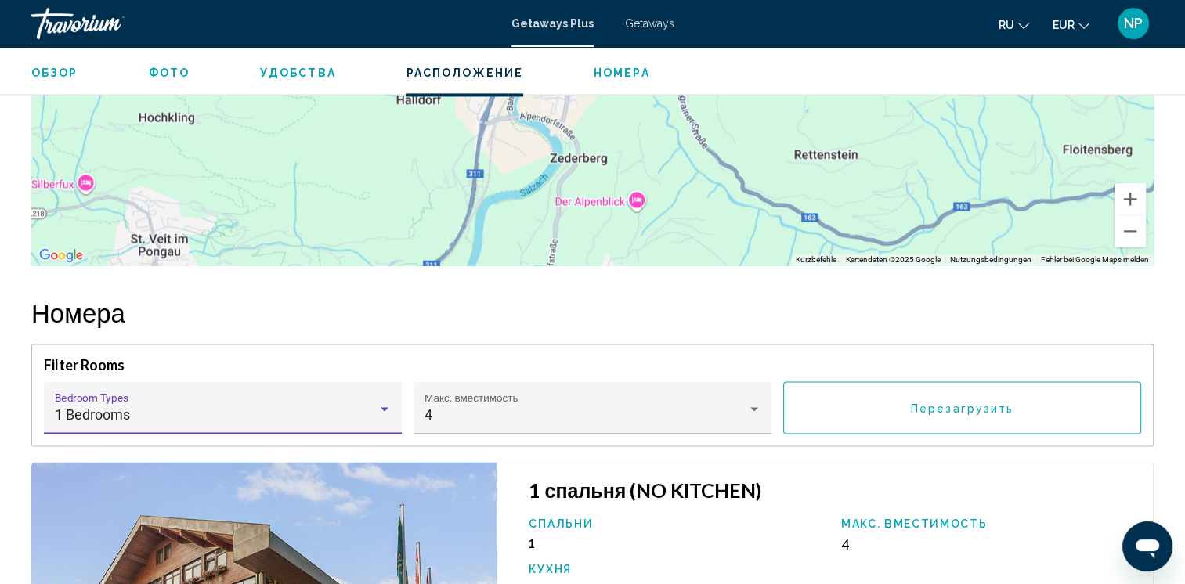
click at [876, 381] on button "Перезагрузить" at bounding box center [962, 407] width 358 height 52
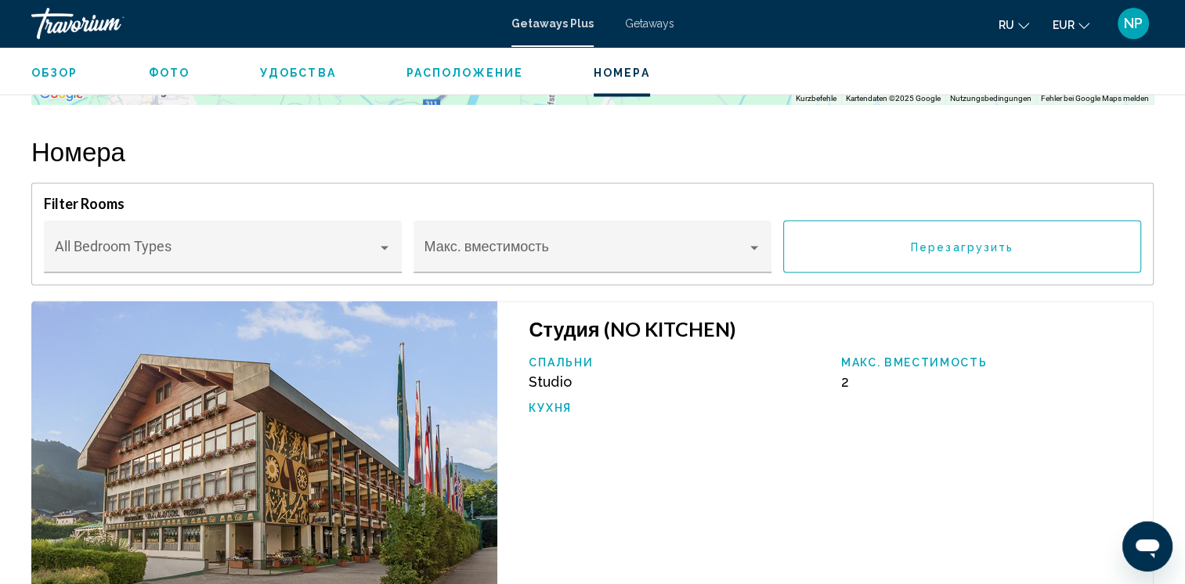
scroll to position [2514, 0]
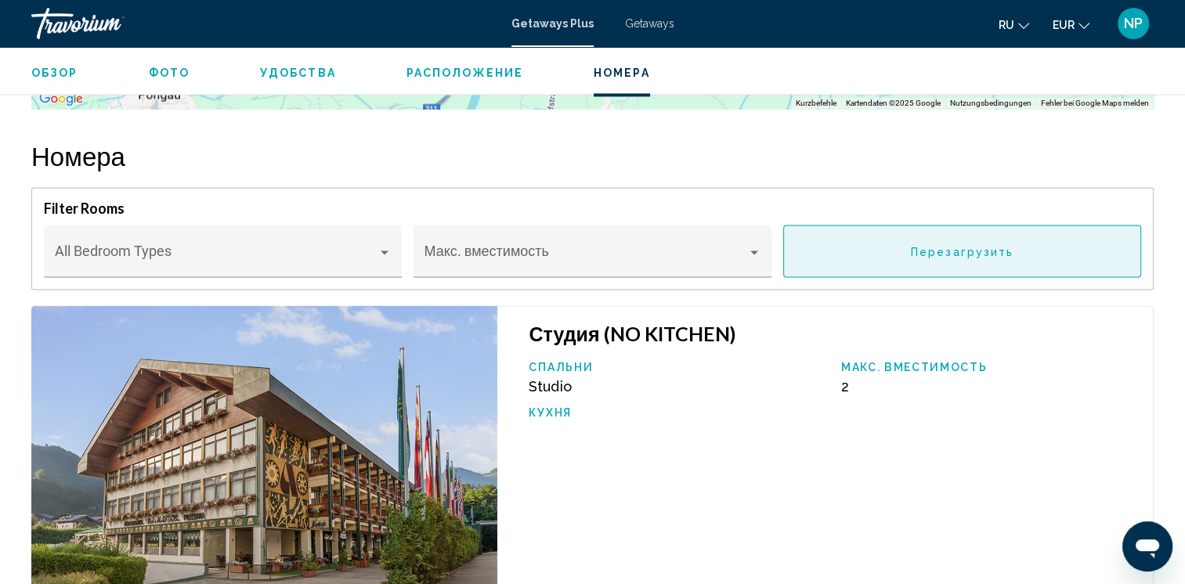
click at [970, 245] on span "Перезагрузить" at bounding box center [962, 251] width 103 height 13
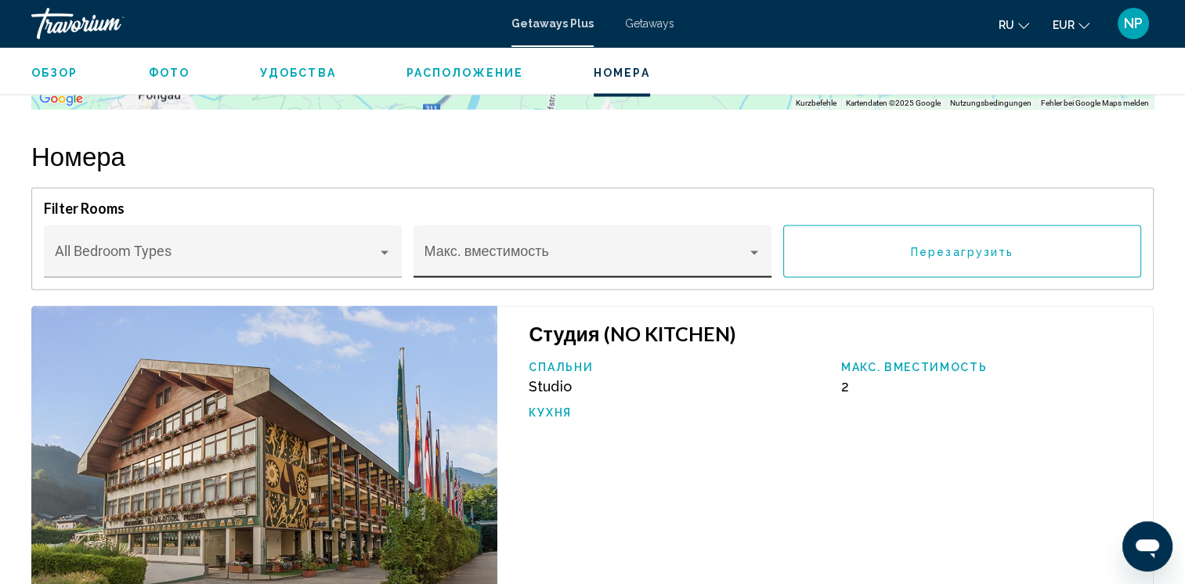
click at [749, 246] on div "Main content" at bounding box center [754, 252] width 14 height 13
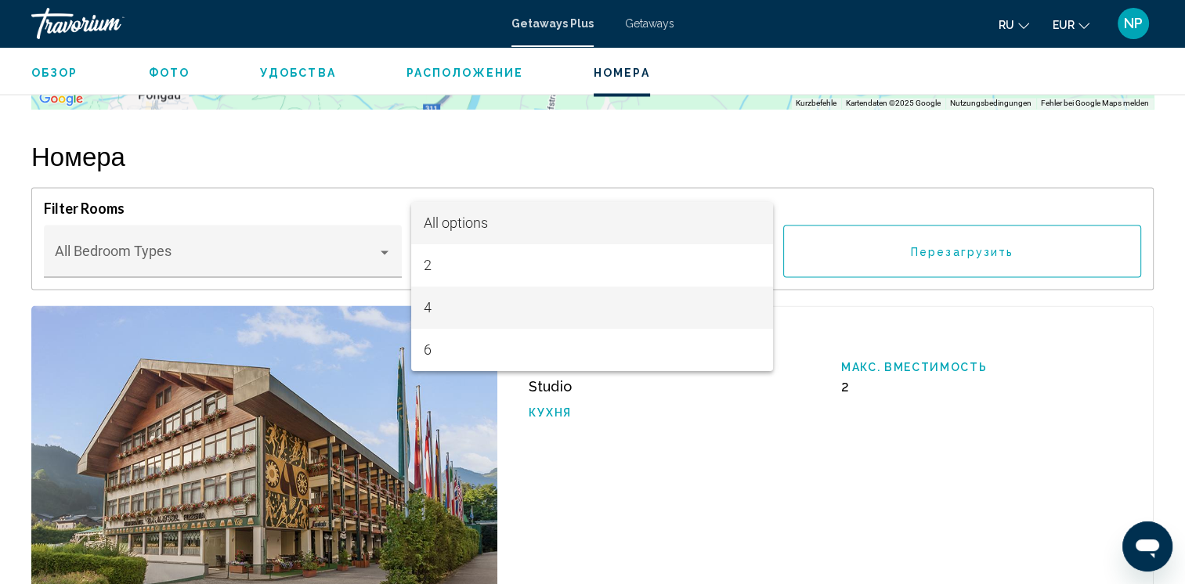
click at [551, 305] on span "4" at bounding box center [592, 308] width 337 height 42
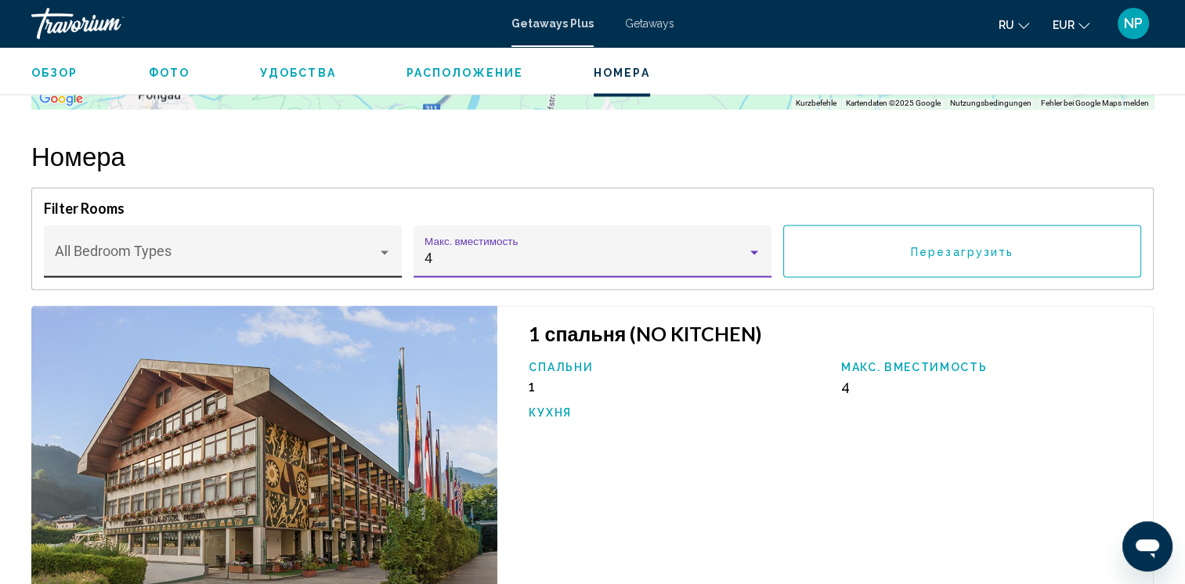
click at [357, 251] on span "Main content" at bounding box center [216, 259] width 323 height 16
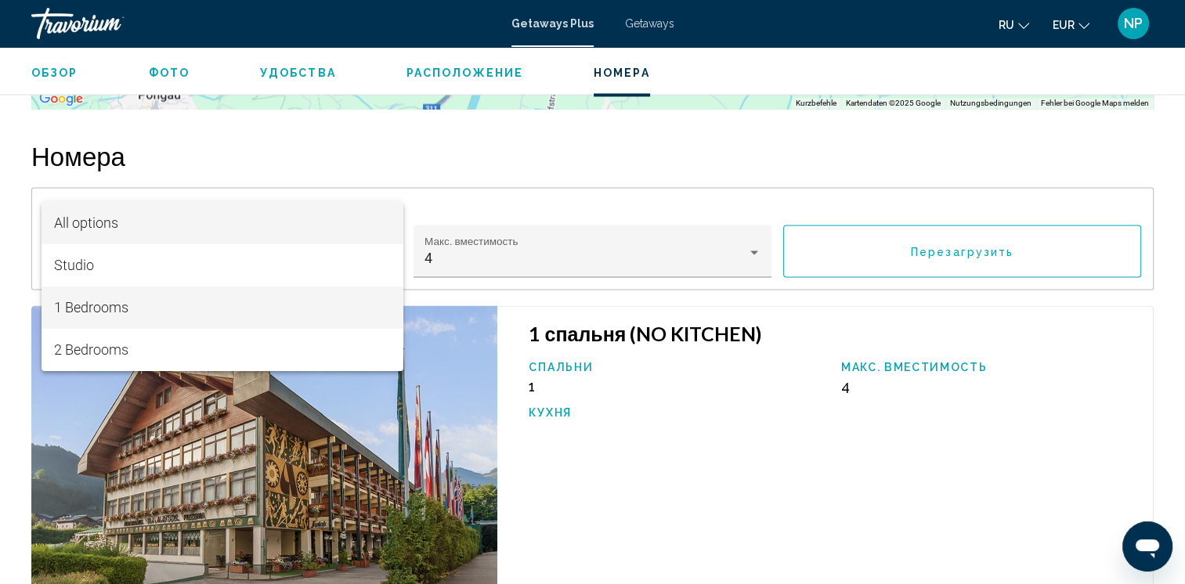
click at [329, 298] on span "1 Bedrooms" at bounding box center [222, 308] width 337 height 42
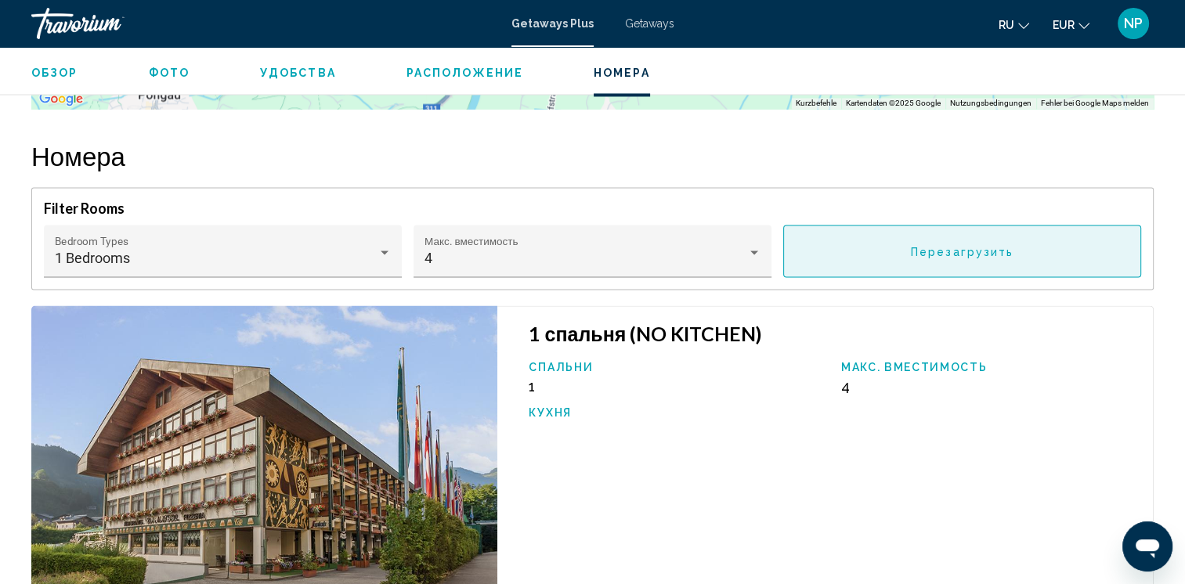
click at [941, 245] on span "Перезагрузить" at bounding box center [962, 251] width 103 height 13
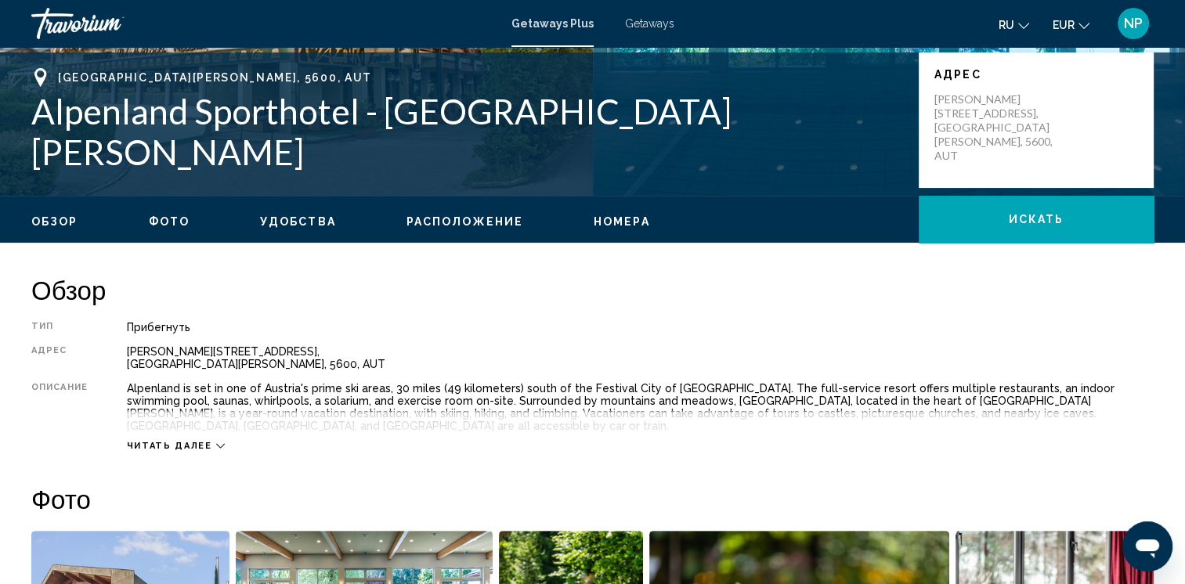
scroll to position [792, 0]
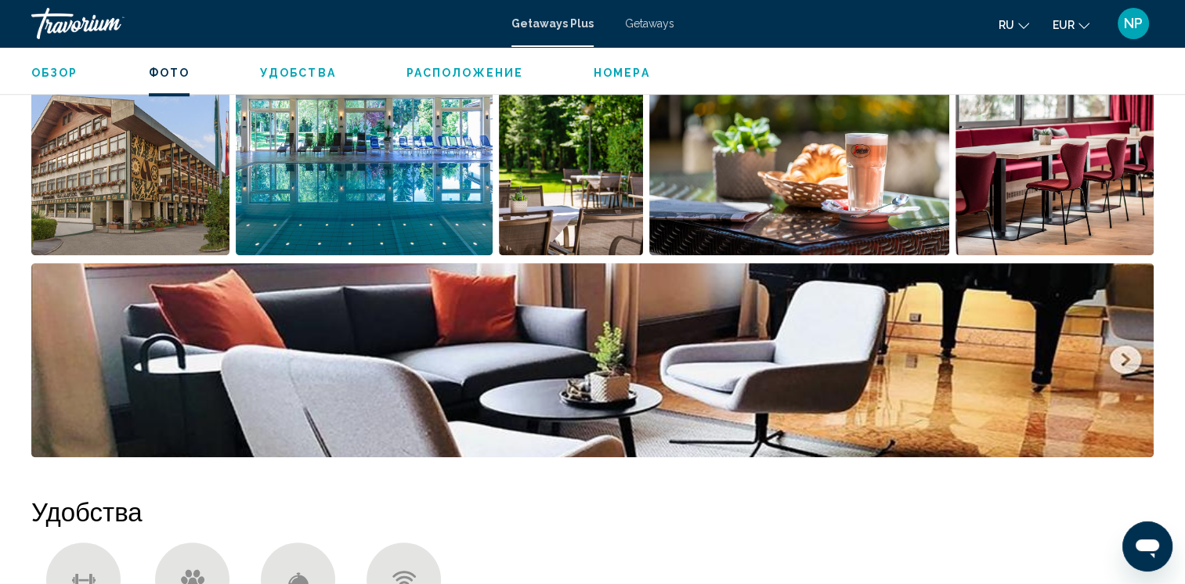
click at [1126, 334] on img "Open full-screen image slider" at bounding box center [592, 360] width 1122 height 194
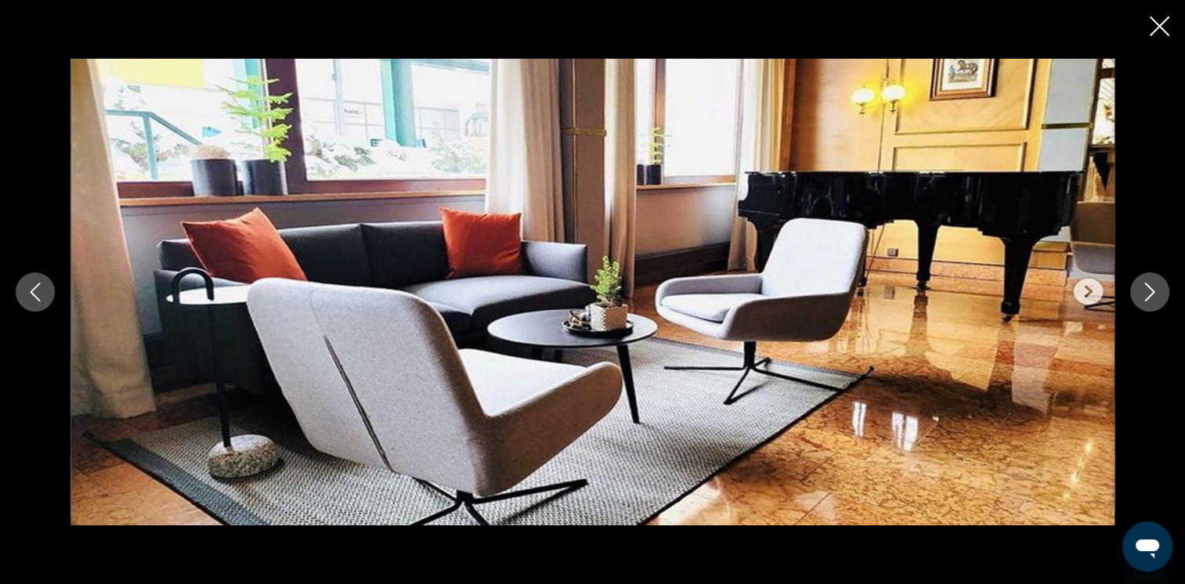
click at [1126, 334] on div "Main content" at bounding box center [592, 293] width 1185 height 468
click at [1152, 287] on icon "Next image" at bounding box center [1149, 292] width 19 height 19
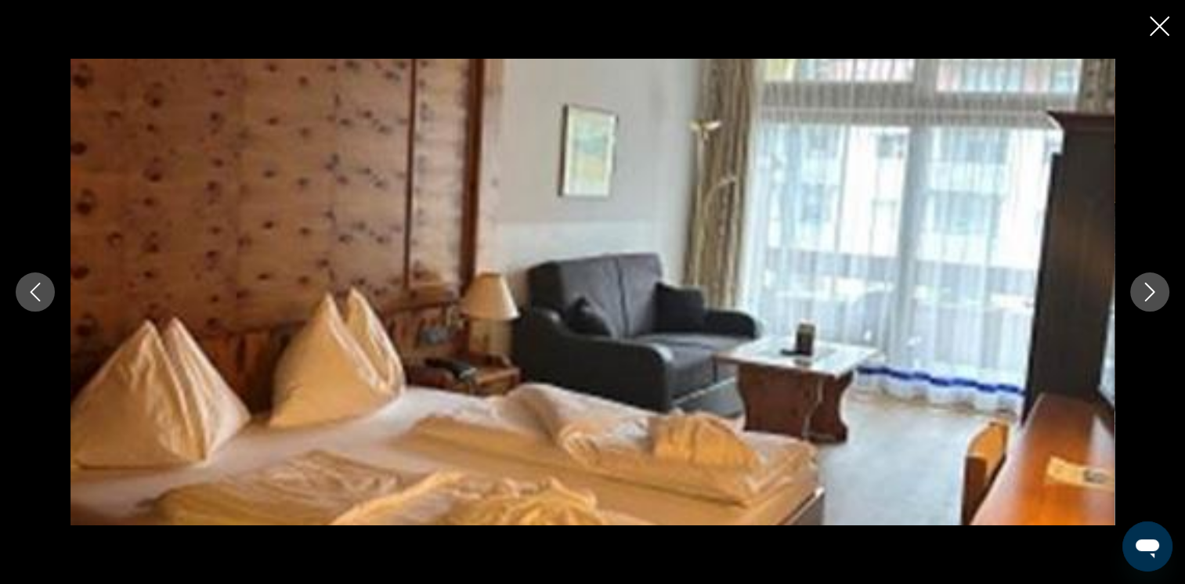
click at [1142, 281] on button "Next image" at bounding box center [1149, 292] width 39 height 39
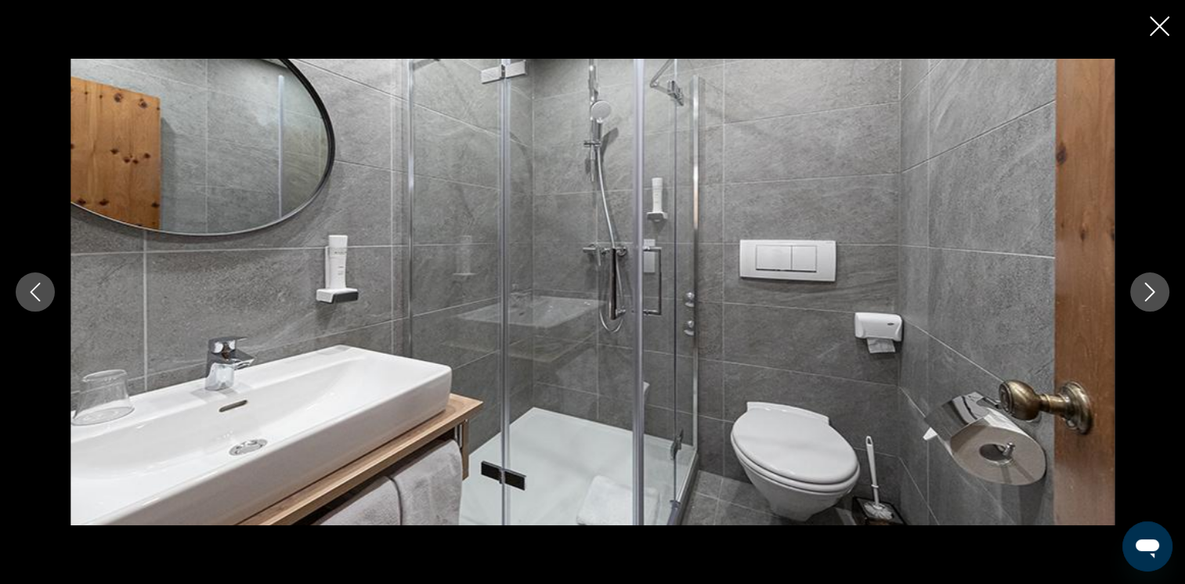
click at [1149, 288] on icon "Next image" at bounding box center [1150, 292] width 10 height 19
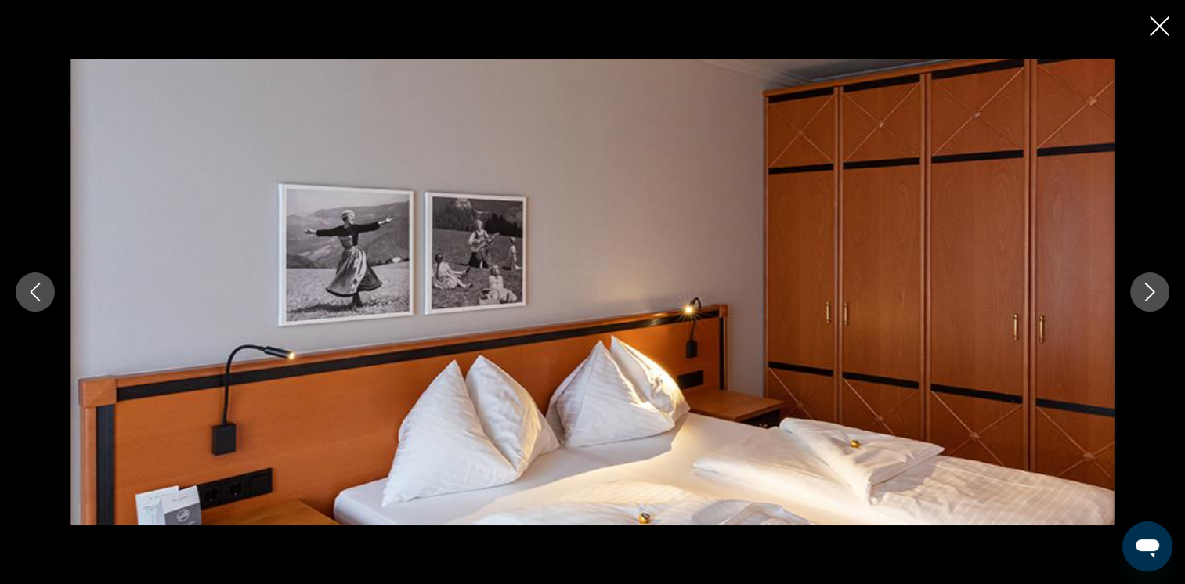
click at [1149, 288] on icon "Next image" at bounding box center [1150, 292] width 10 height 19
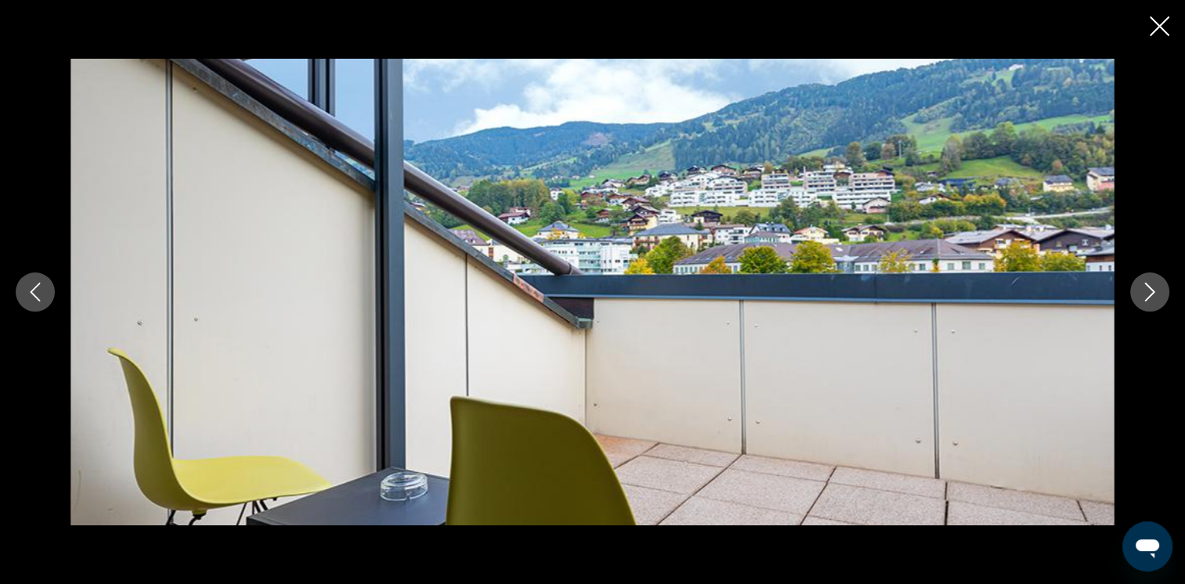
click at [1149, 288] on icon "Next image" at bounding box center [1150, 292] width 10 height 19
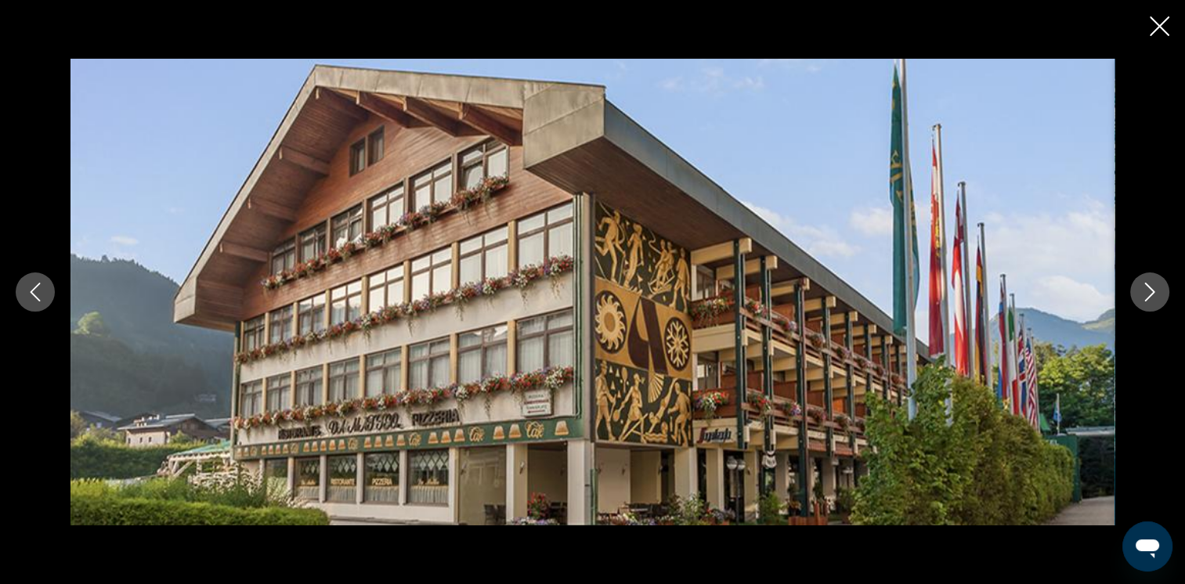
click at [1149, 288] on icon "Next image" at bounding box center [1150, 292] width 10 height 19
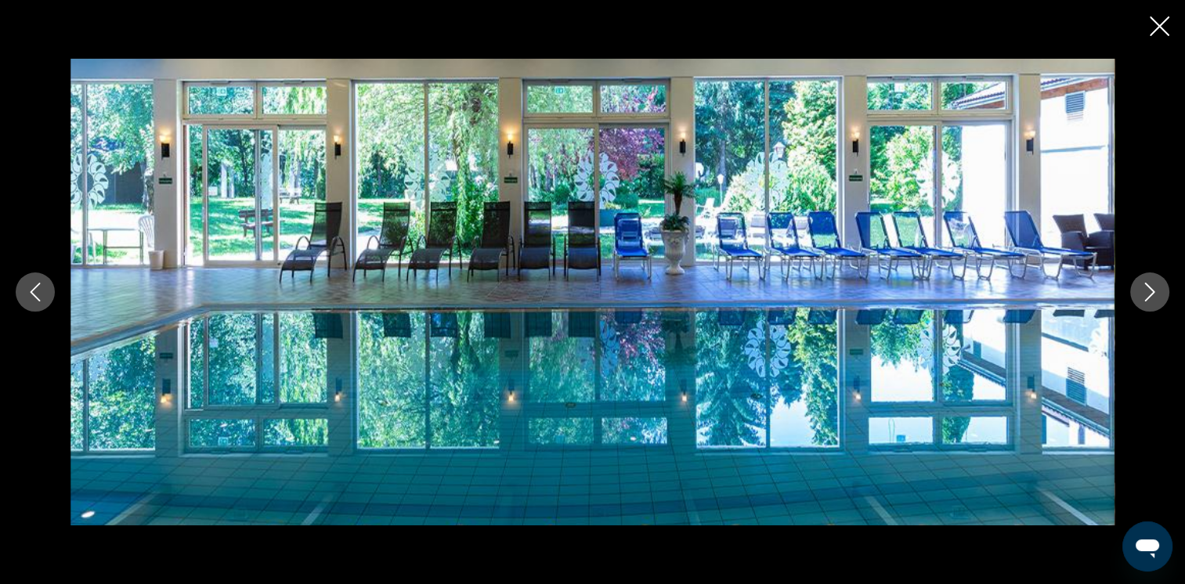
click at [1149, 288] on icon "Next image" at bounding box center [1150, 292] width 10 height 19
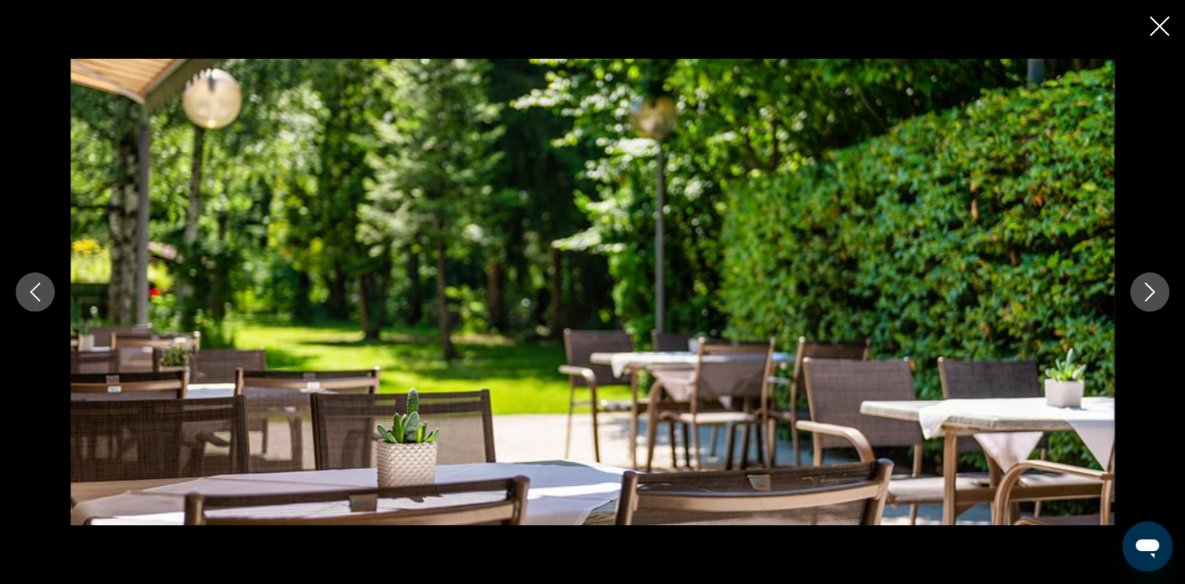
click at [1149, 288] on icon "Next image" at bounding box center [1150, 292] width 10 height 19
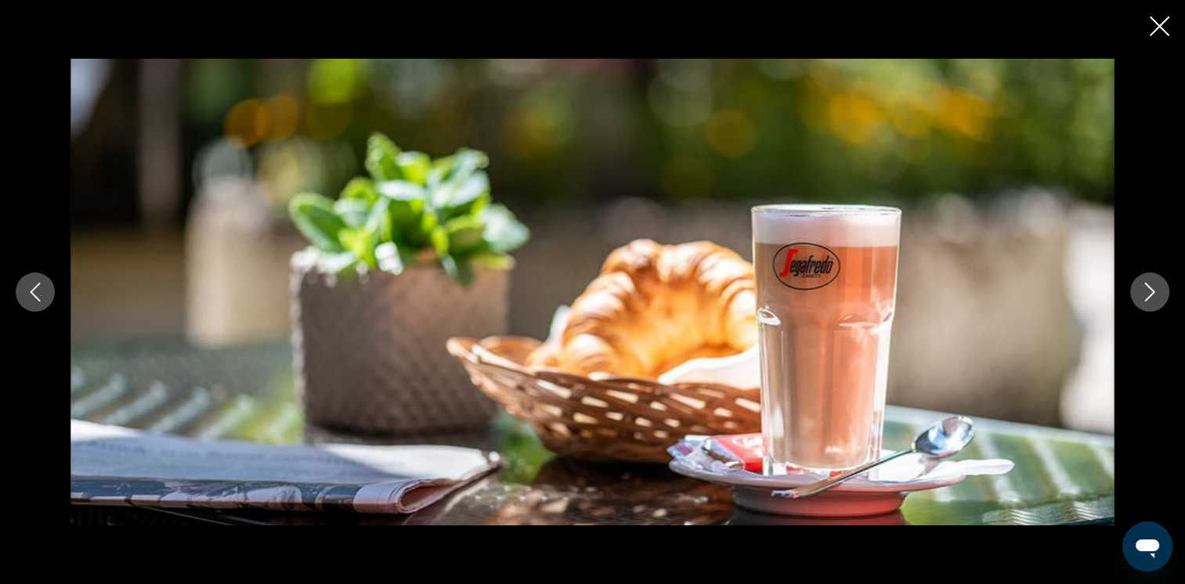
click at [1149, 288] on icon "Next image" at bounding box center [1150, 292] width 10 height 19
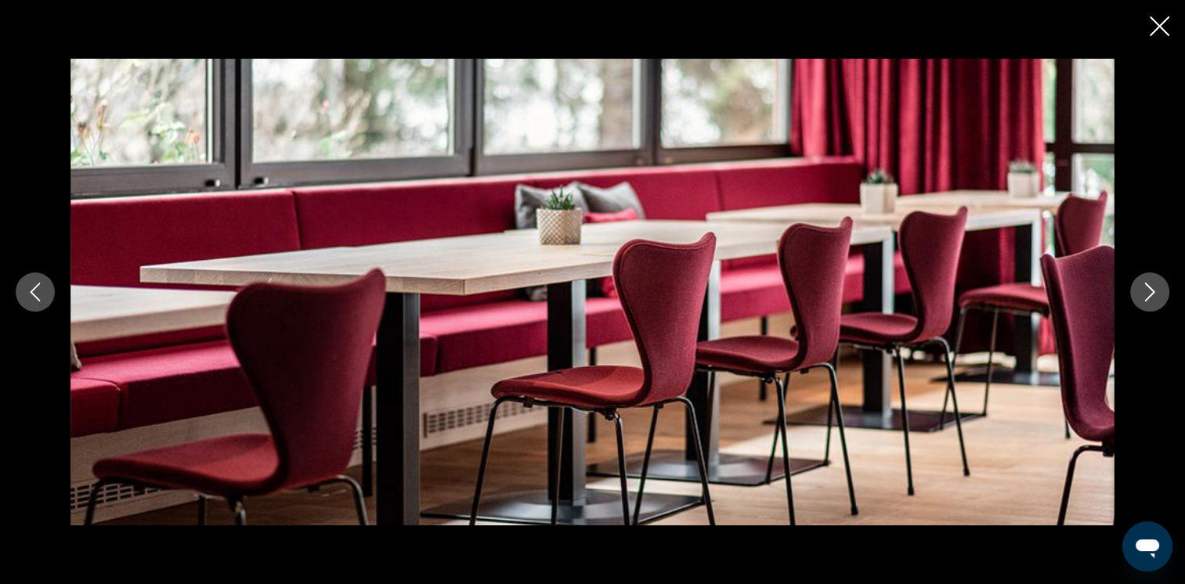
click at [1149, 288] on icon "Next image" at bounding box center [1150, 292] width 10 height 19
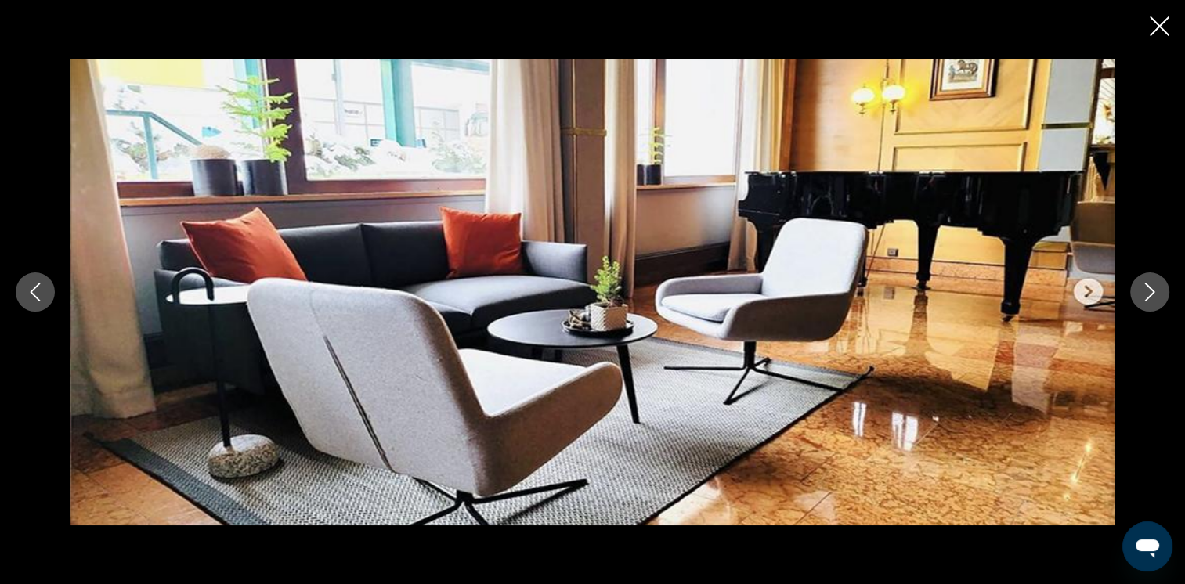
click at [1168, 30] on icon "Close slideshow" at bounding box center [1160, 26] width 20 height 20
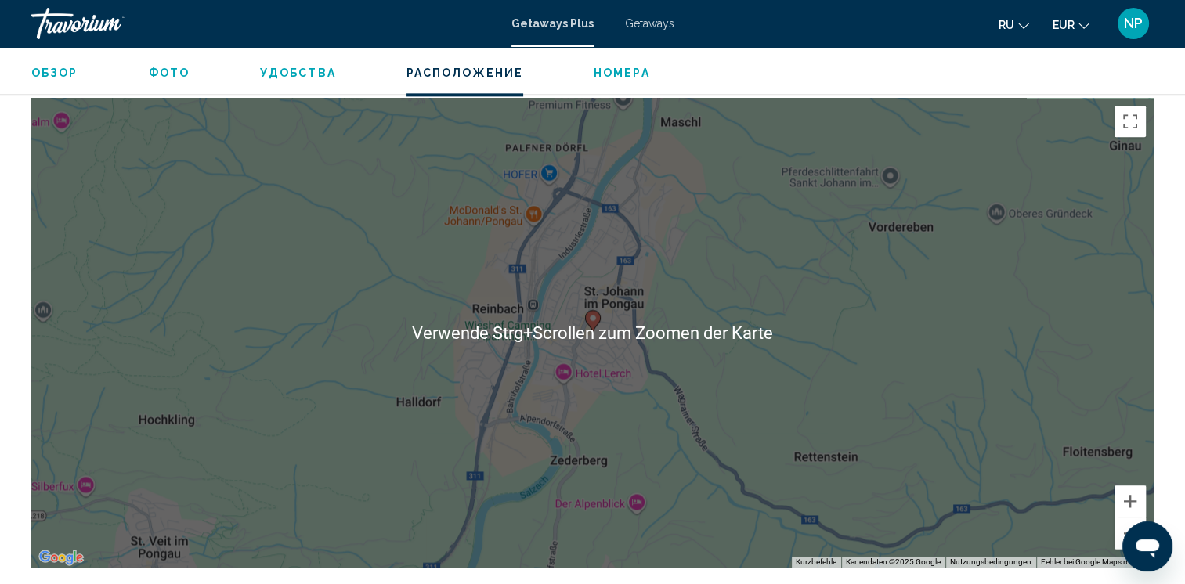
scroll to position [2115, 0]
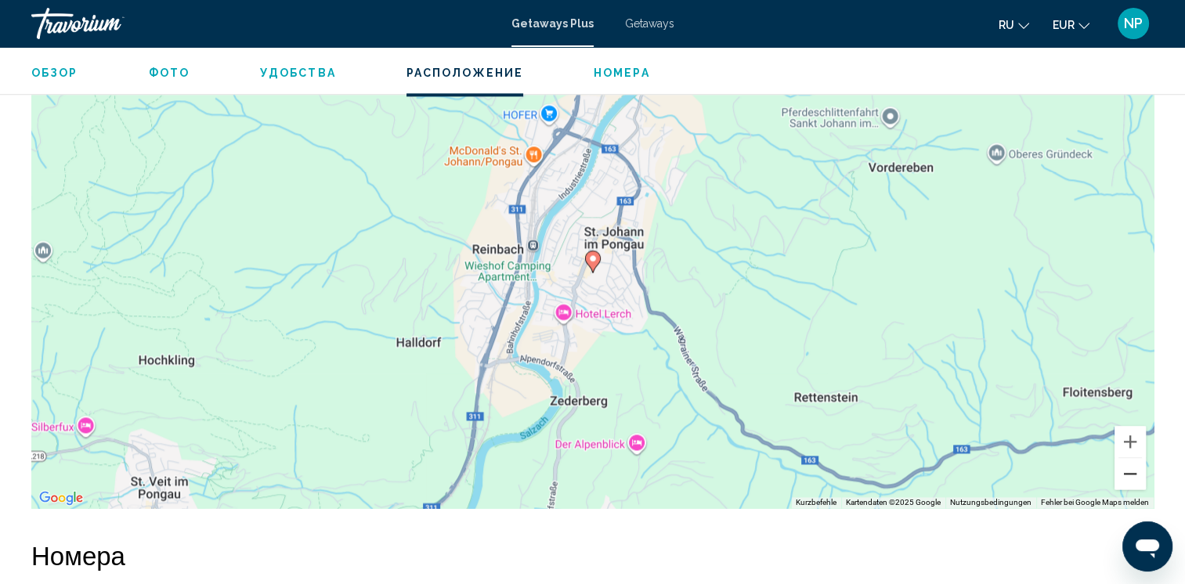
click at [1133, 458] on button "Verkleinern" at bounding box center [1130, 473] width 31 height 31
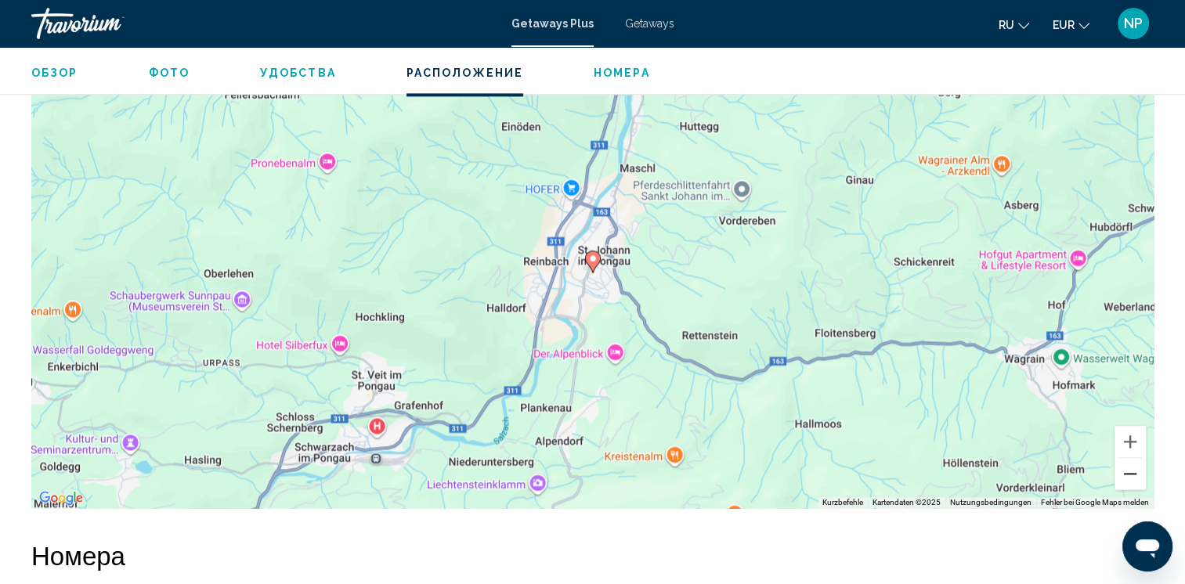
click at [1133, 458] on button "Verkleinern" at bounding box center [1130, 473] width 31 height 31
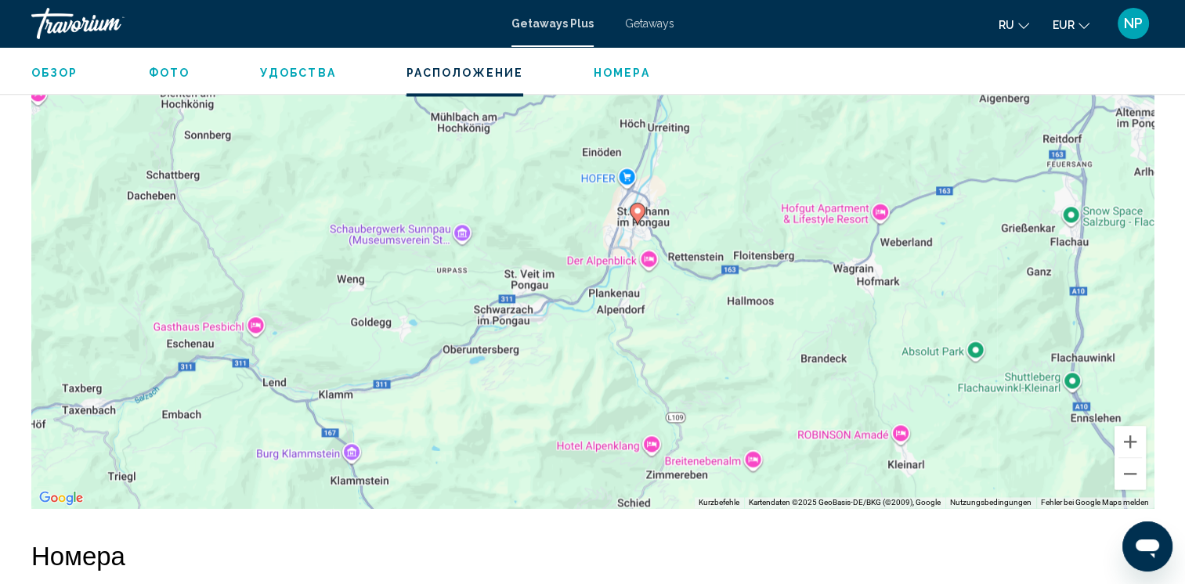
drag, startPoint x: 671, startPoint y: 272, endPoint x: 735, endPoint y: 202, distance: 94.3
click at [732, 205] on div "Um den Modus zum Ziehen mit der Tastatur zu aktivieren, drückst du Alt + Eingab…" at bounding box center [592, 273] width 1122 height 470
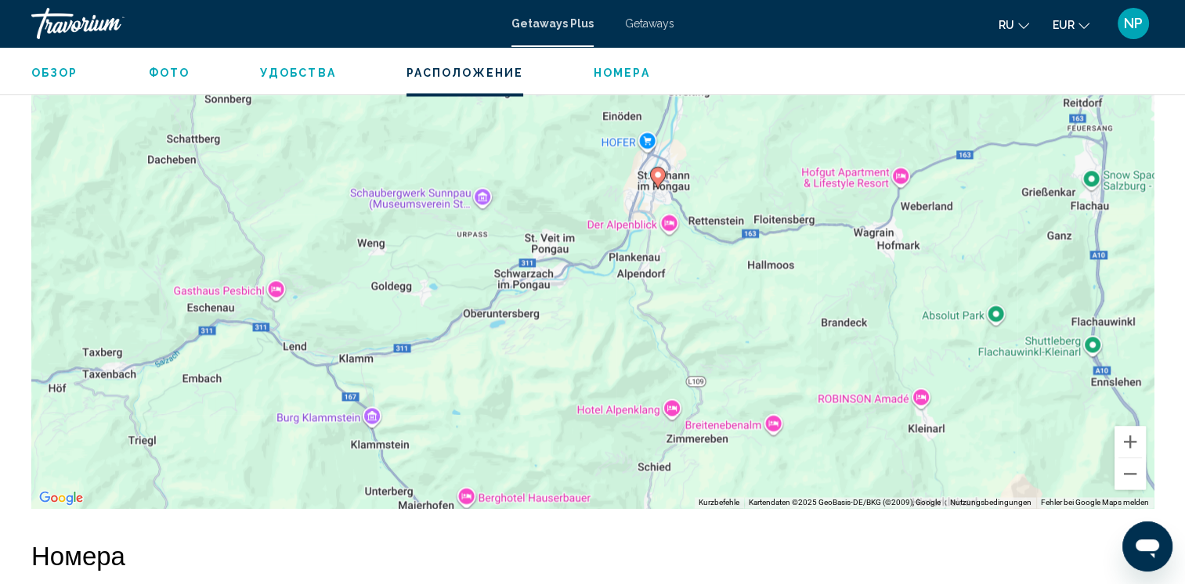
drag, startPoint x: 735, startPoint y: 197, endPoint x: 732, endPoint y: 189, distance: 9.5
click at [732, 189] on div "Um den Modus zum Ziehen mit der Tastatur zu aktivieren, drückst du Alt + Eingab…" at bounding box center [592, 273] width 1122 height 470
click at [1126, 458] on button "Verkleinern" at bounding box center [1130, 473] width 31 height 31
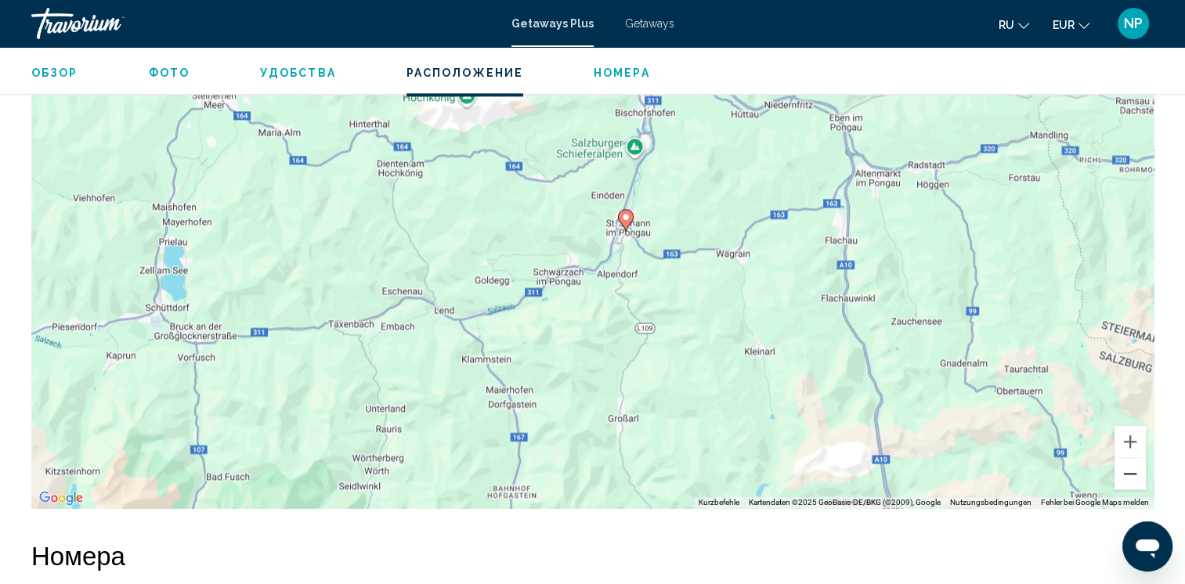
click at [1126, 458] on button "Verkleinern" at bounding box center [1130, 473] width 31 height 31
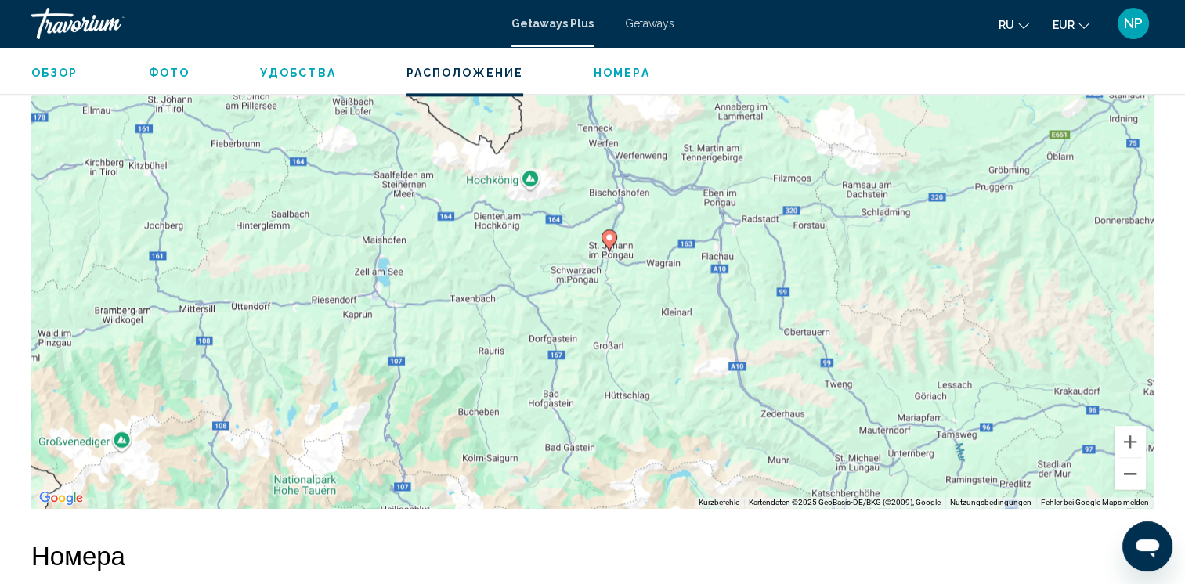
click at [1125, 458] on button "Verkleinern" at bounding box center [1130, 473] width 31 height 31
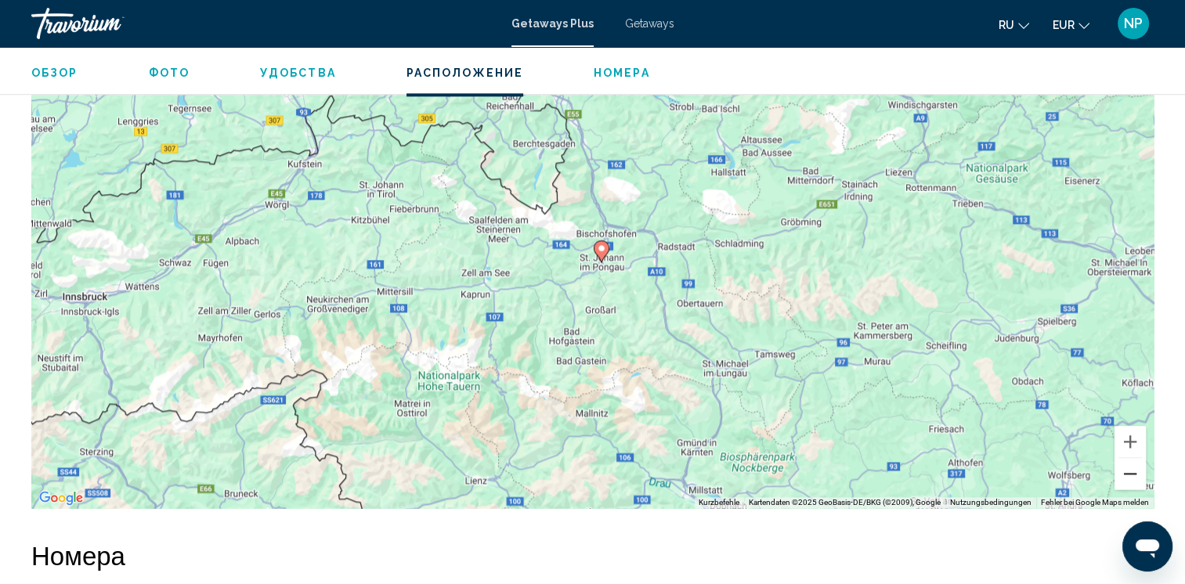
click at [1125, 458] on button "Verkleinern" at bounding box center [1130, 473] width 31 height 31
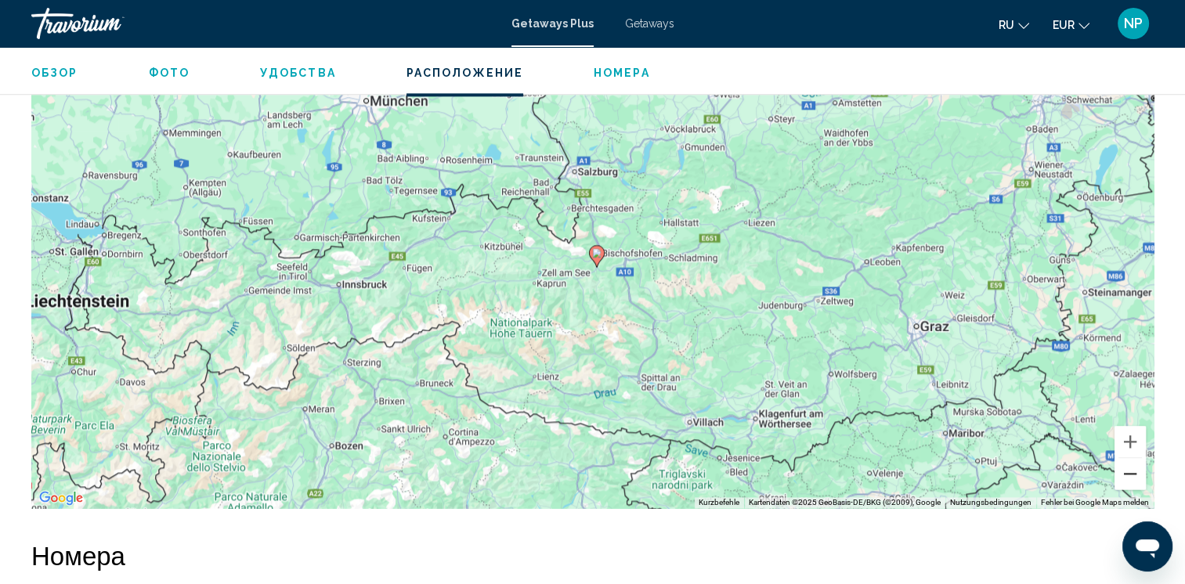
click at [1125, 458] on button "Verkleinern" at bounding box center [1130, 473] width 31 height 31
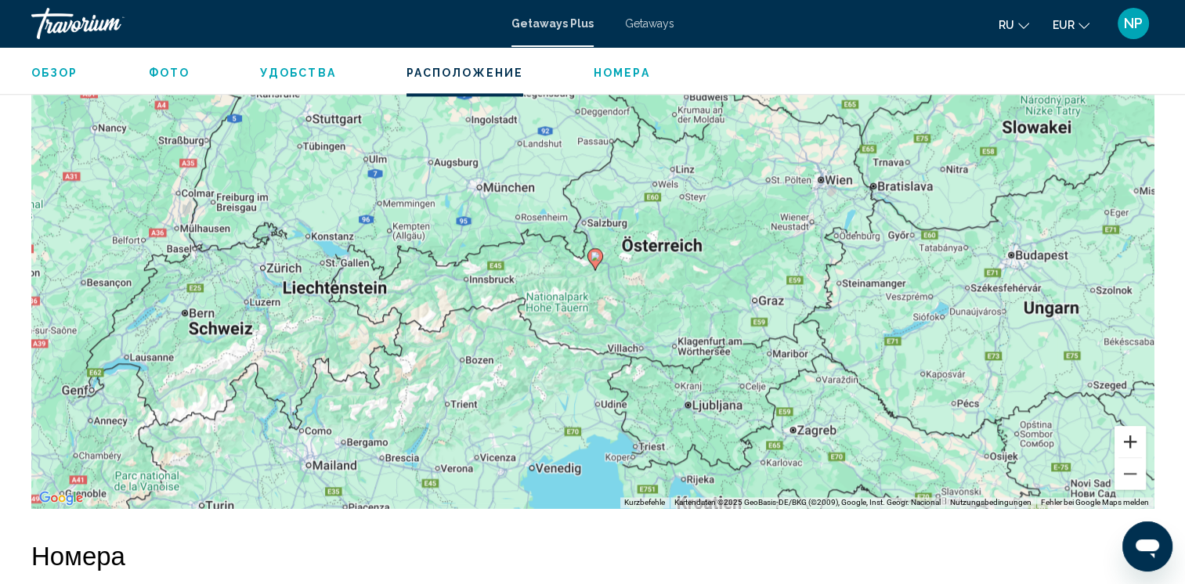
click at [1127, 426] on button "Vergrößern" at bounding box center [1130, 441] width 31 height 31
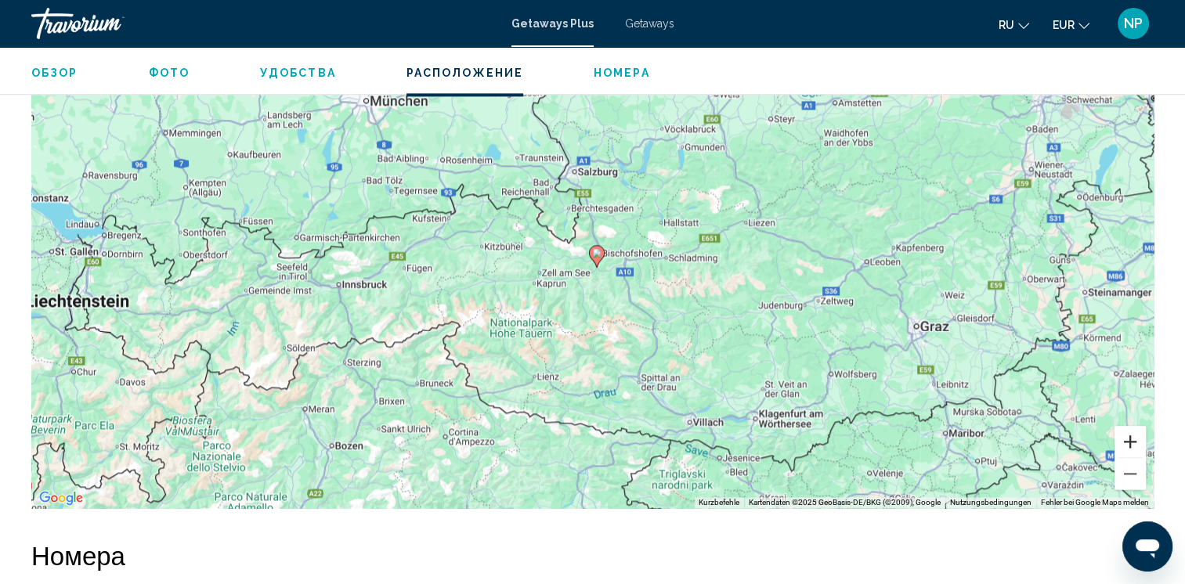
click at [1127, 426] on button "Vergrößern" at bounding box center [1130, 441] width 31 height 31
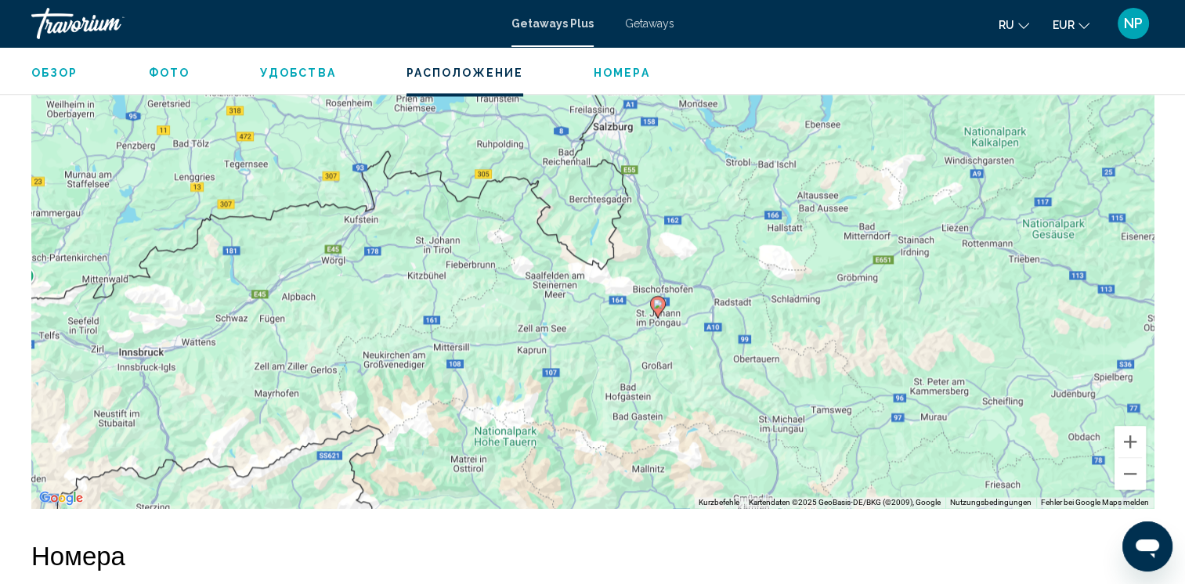
drag, startPoint x: 205, startPoint y: 194, endPoint x: 262, endPoint y: 251, distance: 80.3
click at [262, 251] on div "Um den Modus zum Ziehen mit der Tastatur zu aktivieren, drückst du Alt + Eingab…" at bounding box center [592, 273] width 1122 height 470
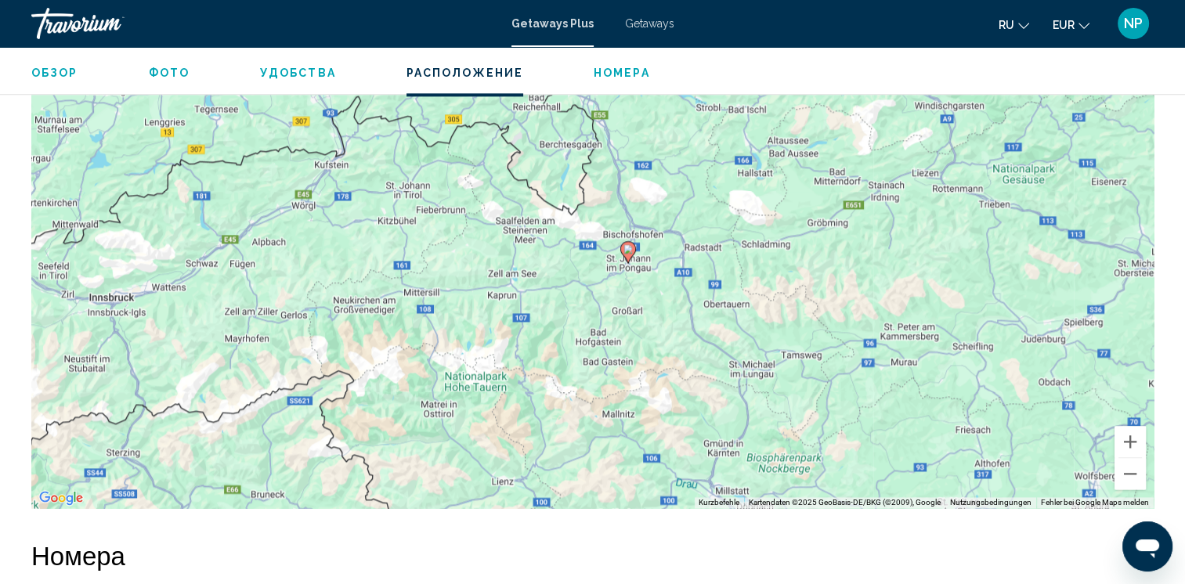
drag, startPoint x: 258, startPoint y: 274, endPoint x: 229, endPoint y: 218, distance: 63.4
click at [229, 218] on div "Um den Modus zum Ziehen mit der Tastatur zu aktivieren, drückst du Alt + Eingab…" at bounding box center [592, 273] width 1122 height 470
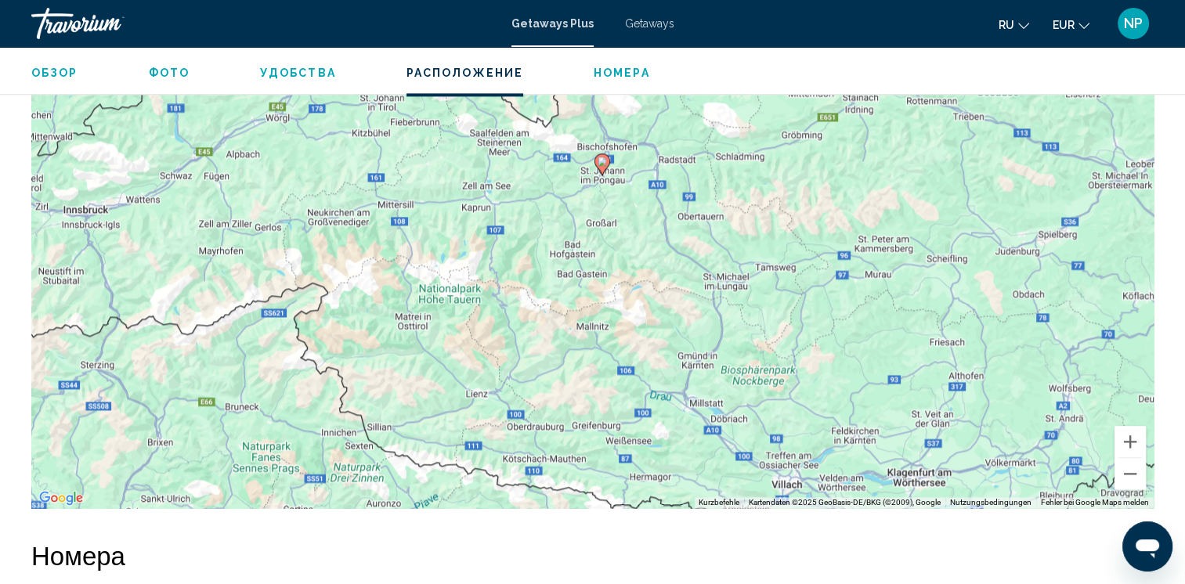
drag, startPoint x: 245, startPoint y: 305, endPoint x: 220, endPoint y: 213, distance: 95.8
click at [220, 213] on div "Um den Modus zum Ziehen mit der Tastatur zu aktivieren, drückst du Alt + Eingab…" at bounding box center [592, 273] width 1122 height 470
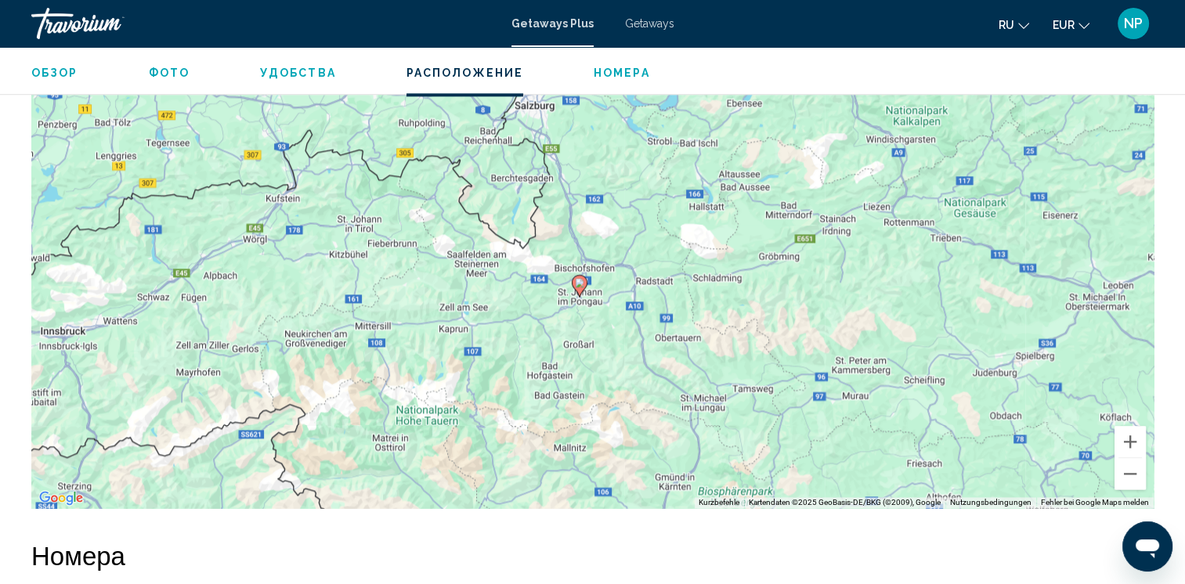
drag, startPoint x: 519, startPoint y: 222, endPoint x: 495, endPoint y: 345, distance: 125.2
click at [495, 345] on div "Um den Modus zum Ziehen mit der Tastatur zu aktivieren, drückst du Alt + Eingab…" at bounding box center [592, 273] width 1122 height 470
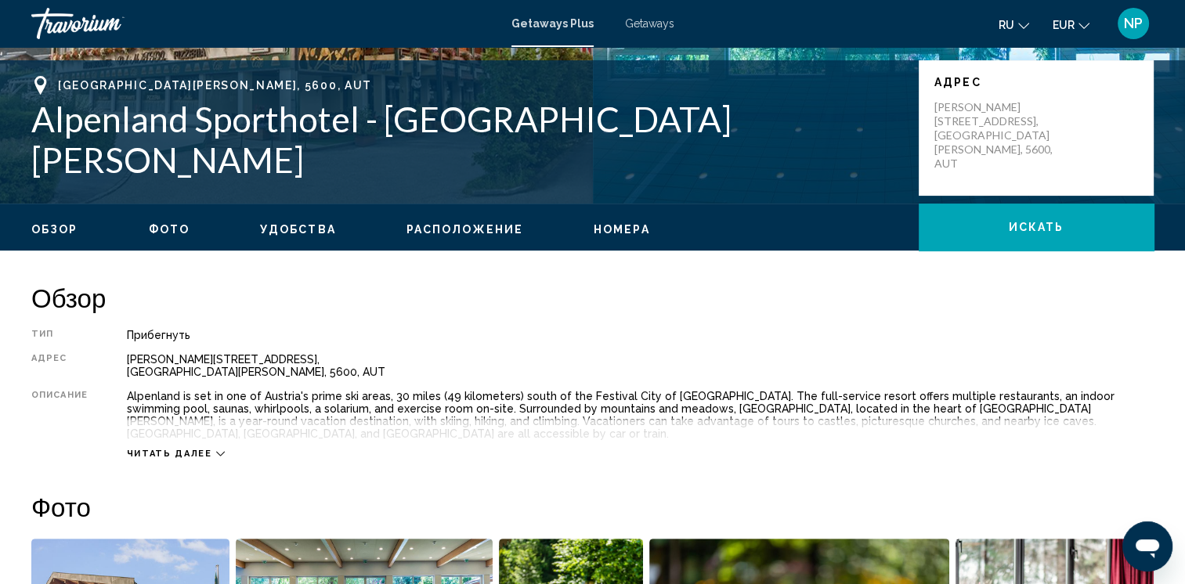
scroll to position [0, 0]
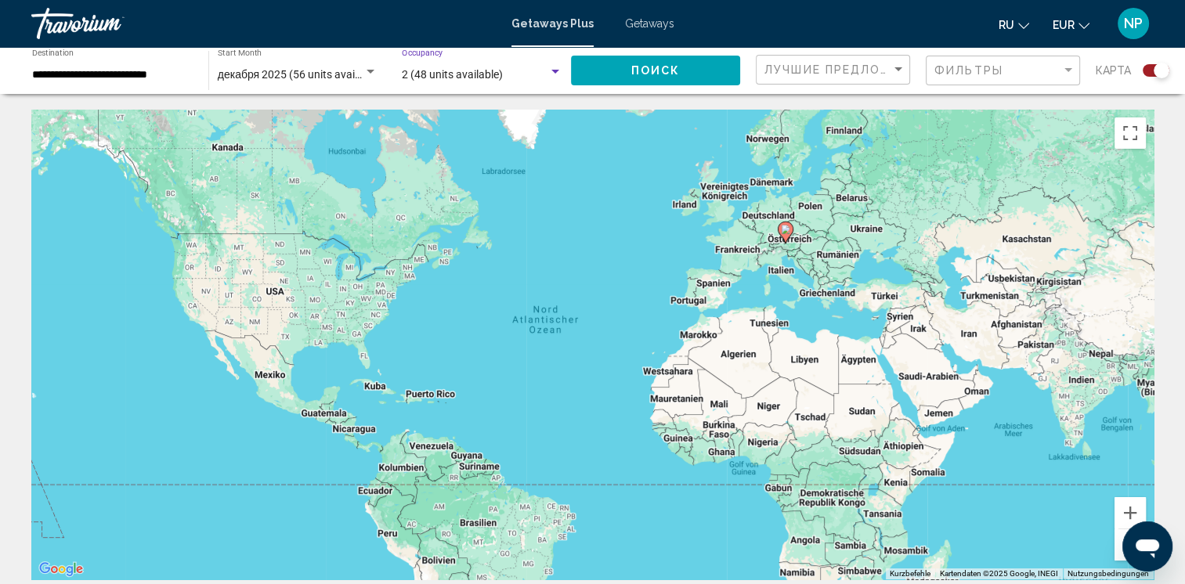
click at [551, 72] on div "Search widget" at bounding box center [555, 72] width 14 height 13
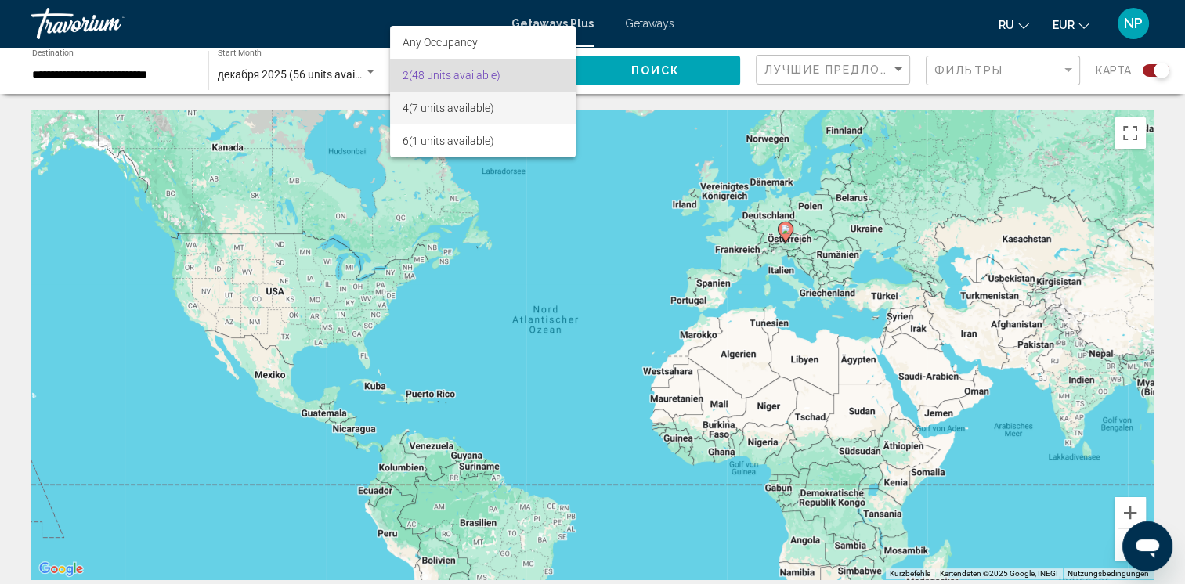
click at [446, 109] on span "4 (7 units available)" at bounding box center [483, 108] width 161 height 33
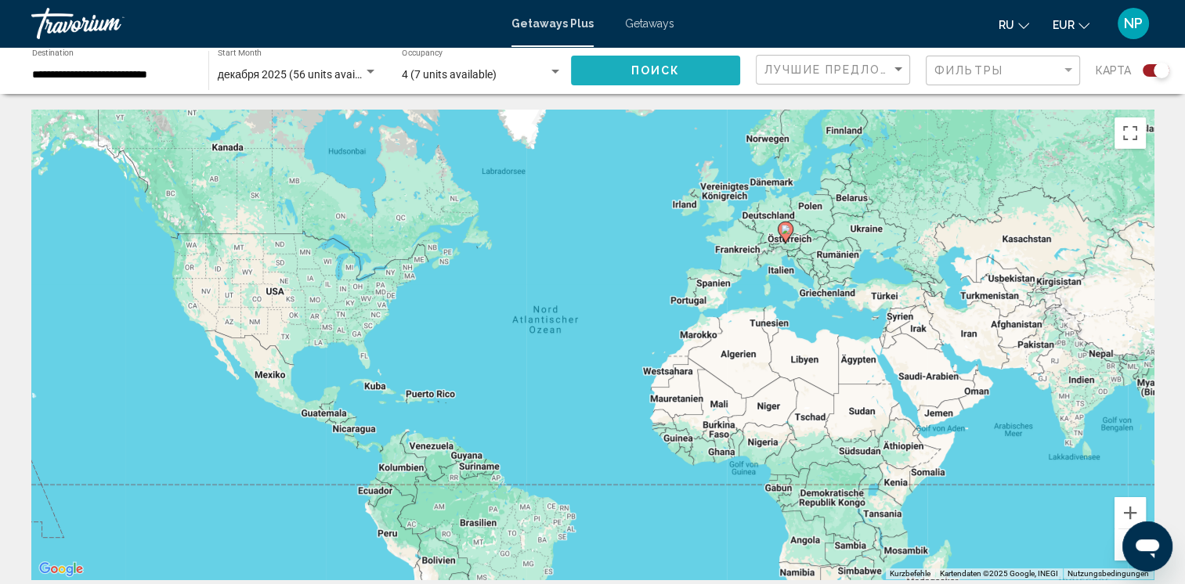
click at [670, 76] on span "Поиск" at bounding box center [655, 71] width 49 height 13
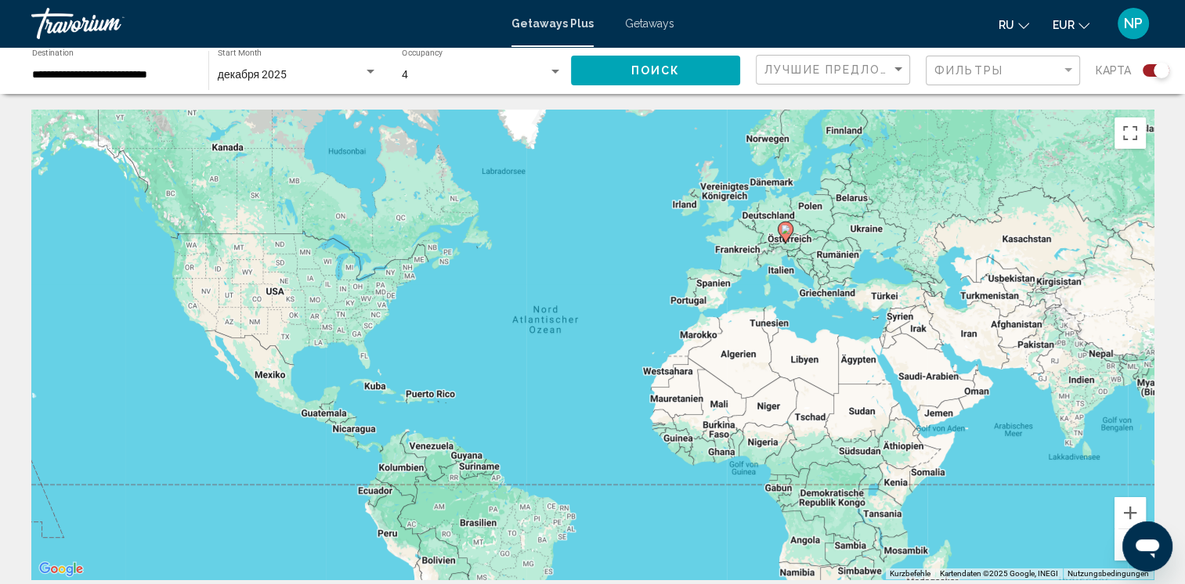
click at [652, 23] on span "Getaways" at bounding box center [649, 23] width 49 height 13
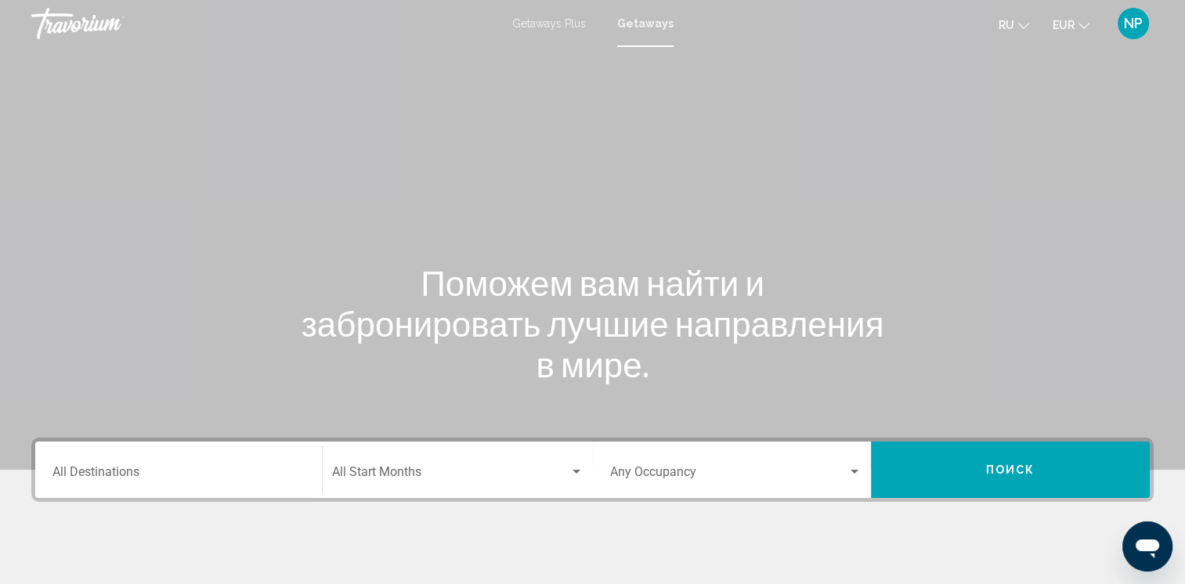
click at [560, 22] on span "Getaways Plus" at bounding box center [549, 23] width 74 height 13
click at [1015, 27] on button "ru English Español Français Italiano Português русский" at bounding box center [1014, 24] width 31 height 23
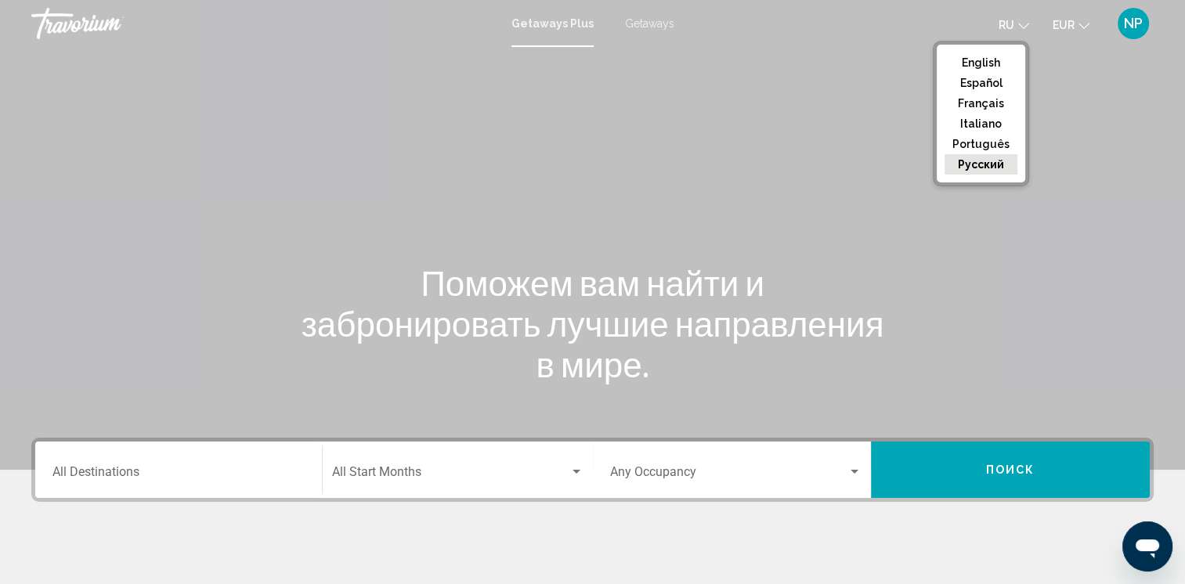
click at [839, 108] on div "Main content" at bounding box center [592, 235] width 1185 height 470
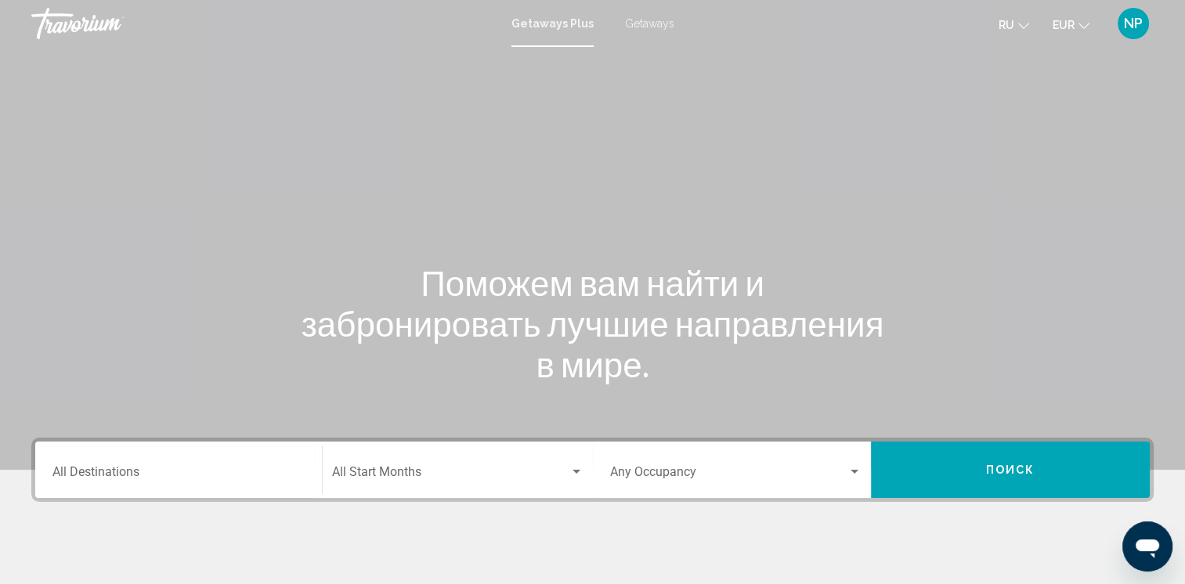
click at [1138, 30] on span "NP" at bounding box center [1133, 24] width 19 height 16
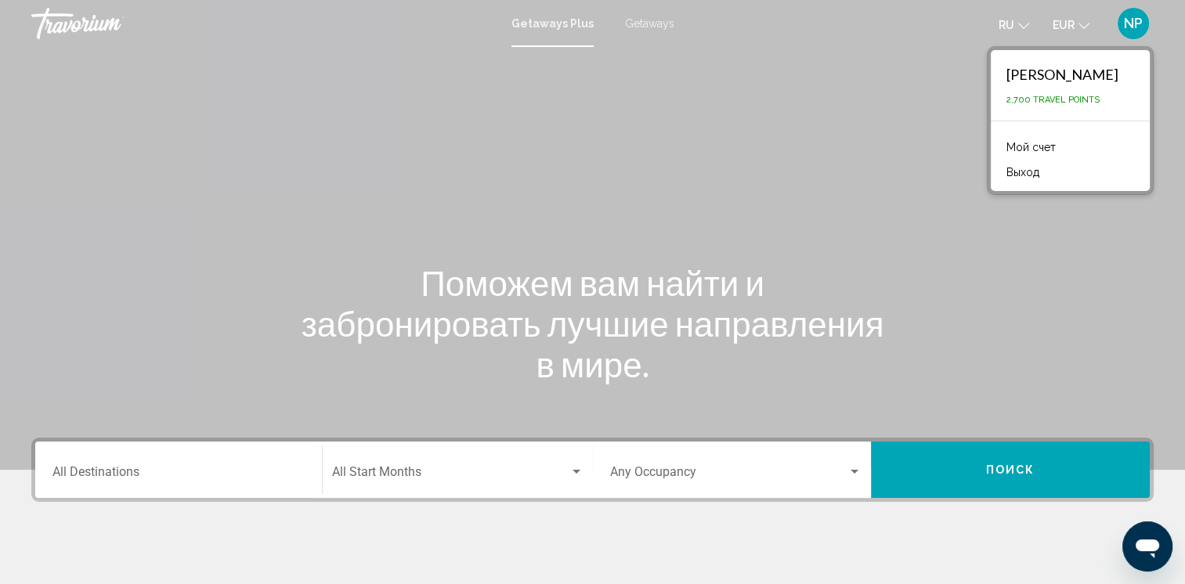
click at [1021, 171] on button "Выход" at bounding box center [1023, 172] width 49 height 20
